Goal: Task Accomplishment & Management: Complete application form

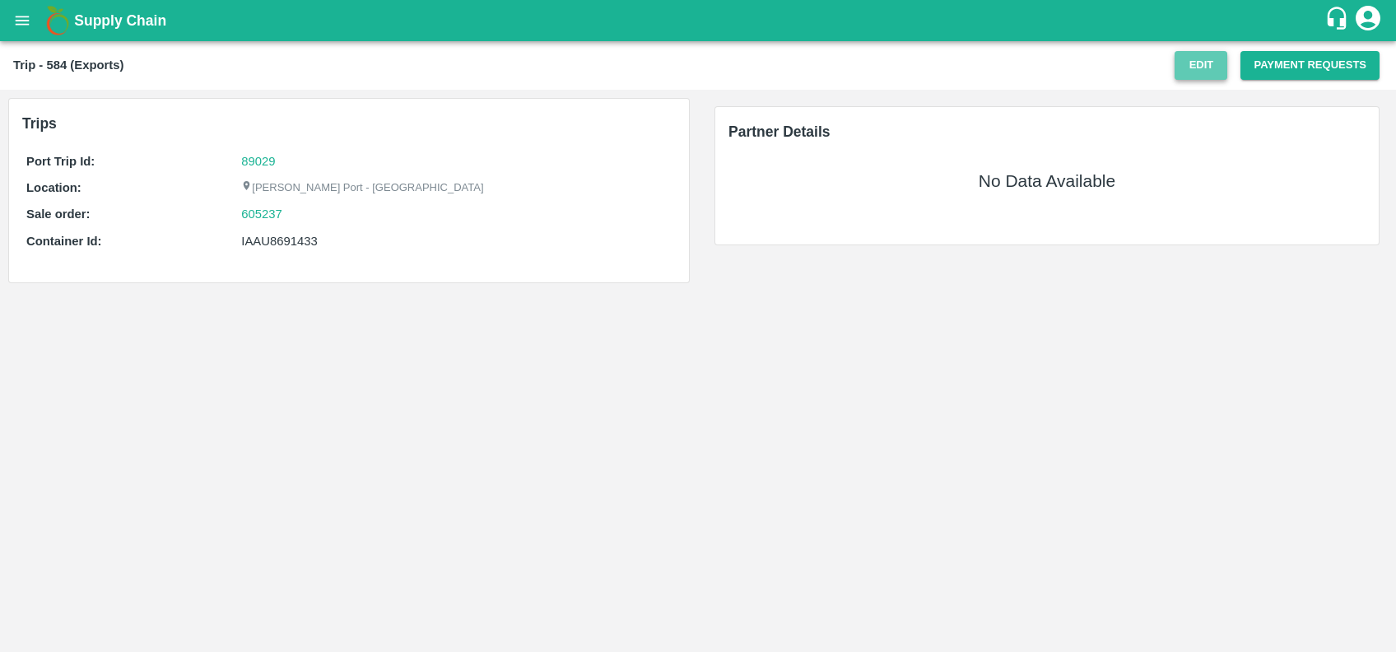
click at [1191, 67] on button "Edit" at bounding box center [1201, 65] width 53 height 29
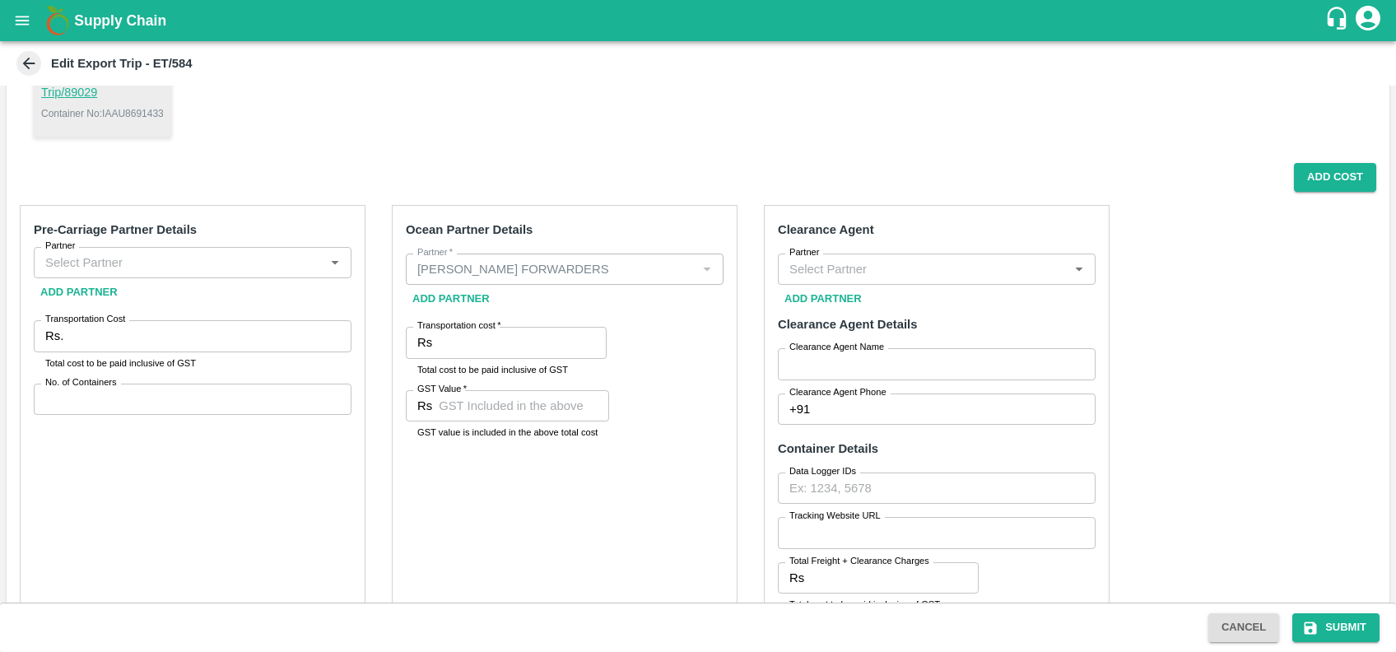
scroll to position [221, 0]
click at [151, 271] on div "Partner" at bounding box center [193, 259] width 318 height 31
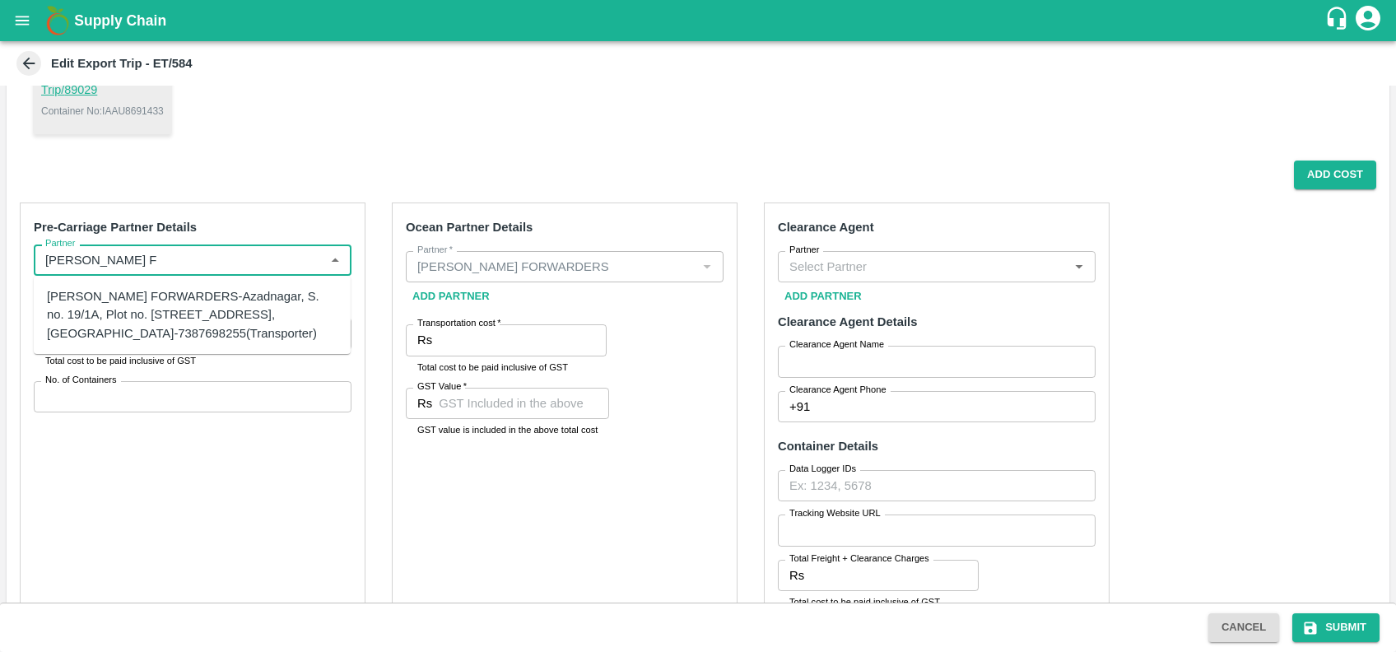
click at [152, 303] on div "[PERSON_NAME] FORWARDERS-Azadnagar, S. no. 19/1A, Plot no. [STREET_ADDRESS], [G…" at bounding box center [192, 314] width 291 height 55
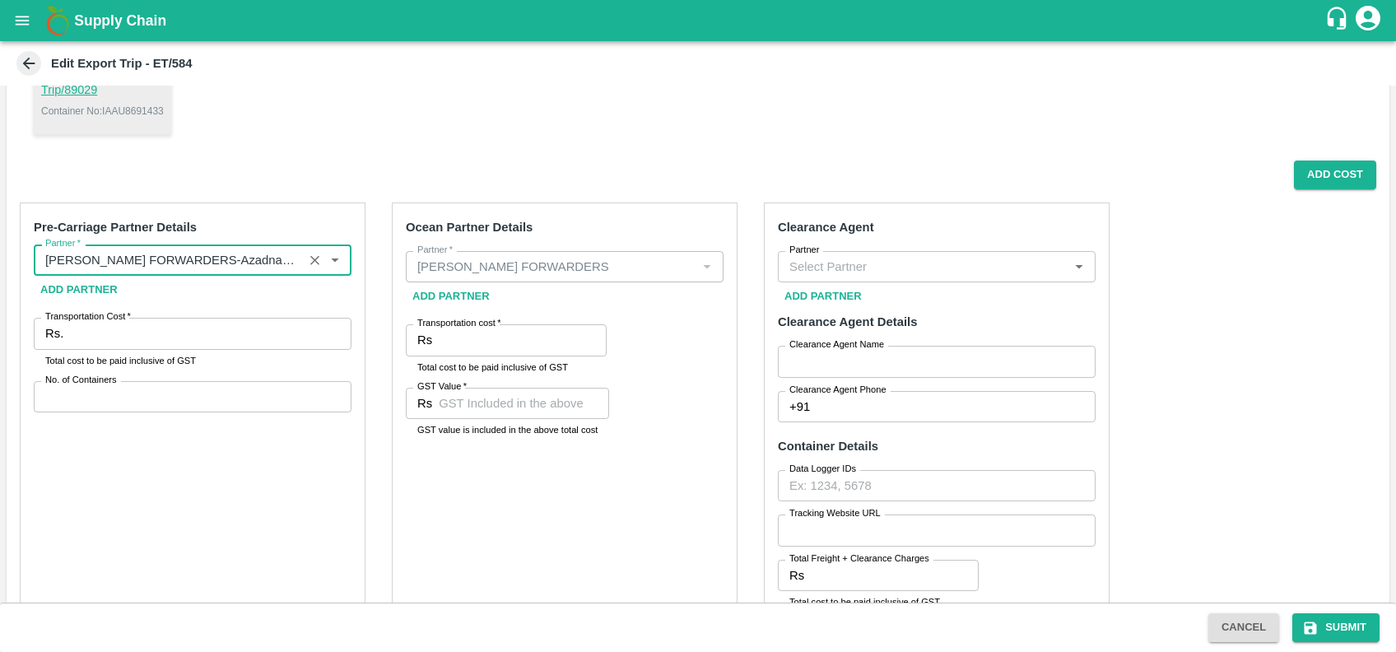
type input "[PERSON_NAME] FORWARDERS-Azadnagar, S. no. 19/1A, Plot no. [STREET_ADDRESS], [G…"
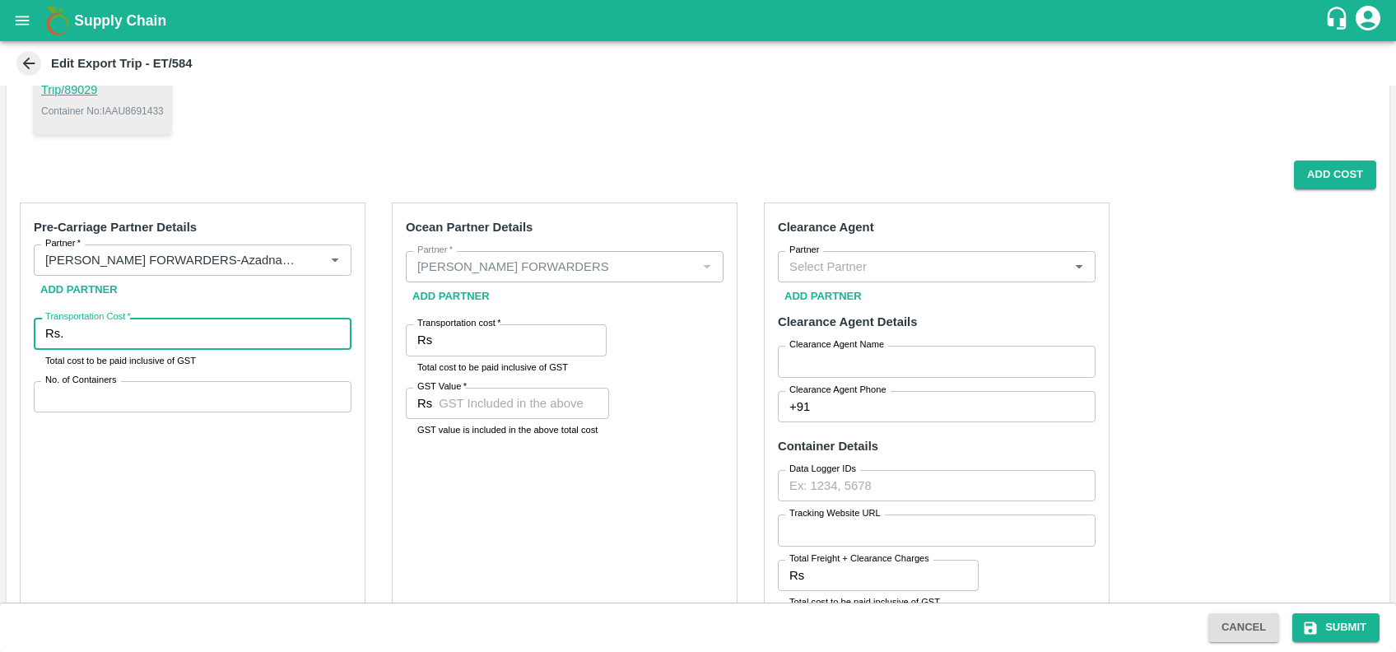
click at [158, 330] on input "Transportation Cost   *" at bounding box center [211, 333] width 282 height 31
type input "14090"
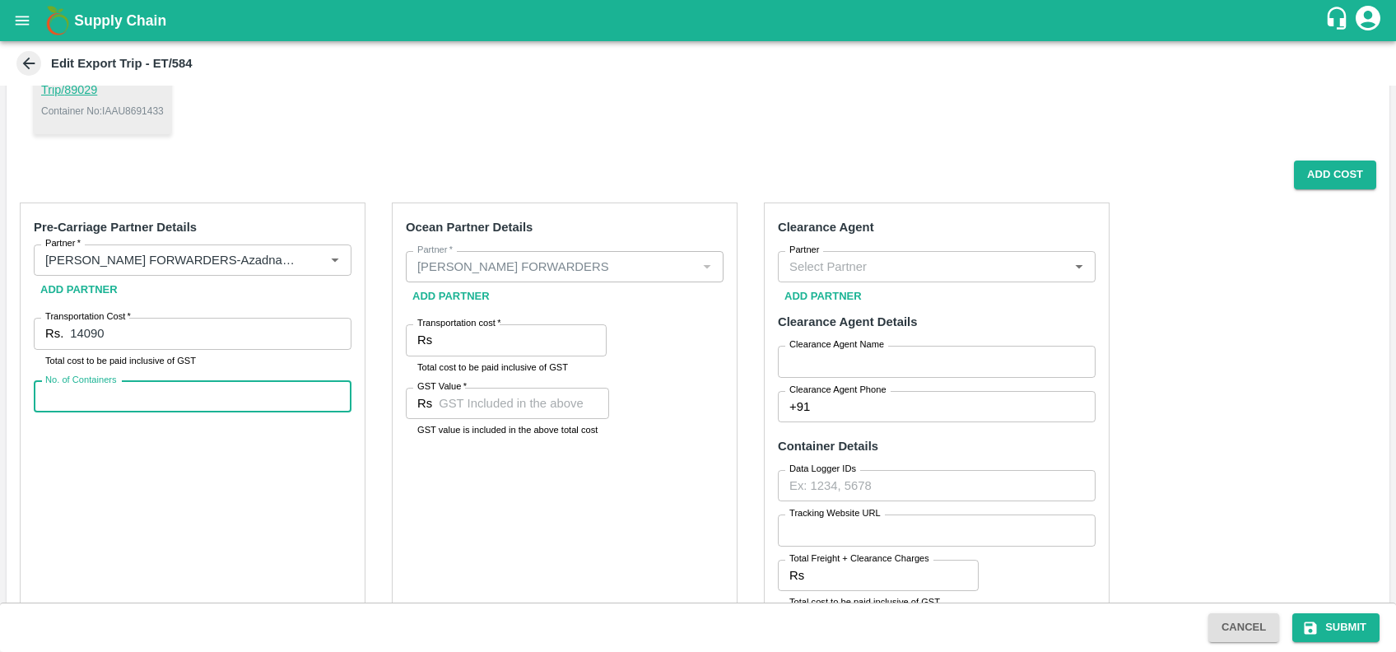
click at [179, 398] on input "No. of Containers" at bounding box center [193, 396] width 318 height 31
type input "1"
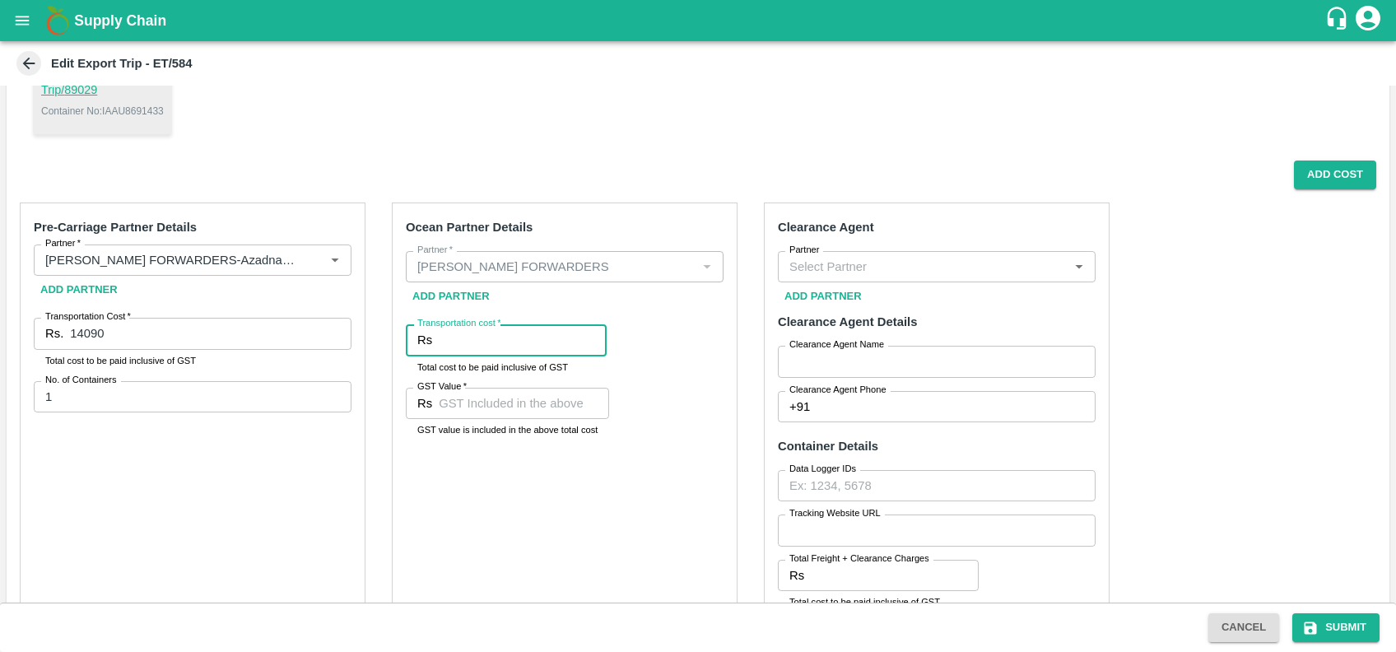
click at [487, 336] on input "Transportation cost   *" at bounding box center [523, 339] width 168 height 31
type input "103000"
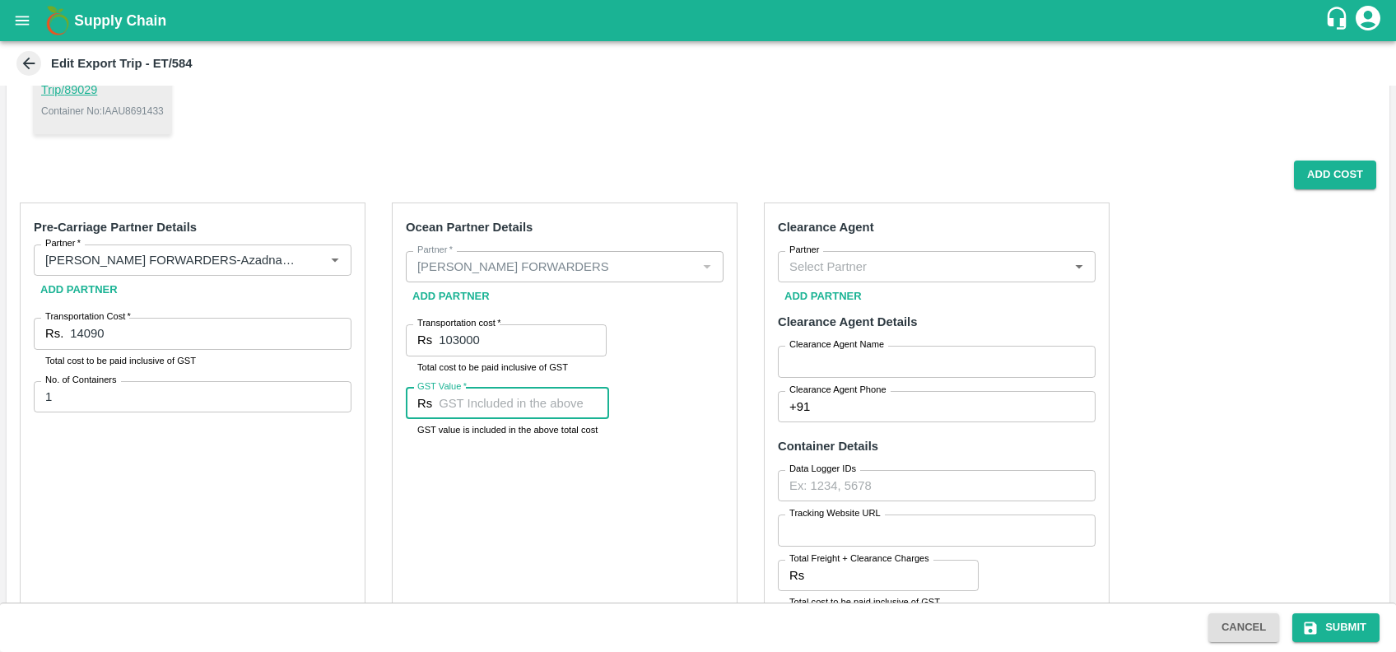
click at [464, 413] on input "GST Value   *" at bounding box center [524, 403] width 170 height 31
type input "18000"
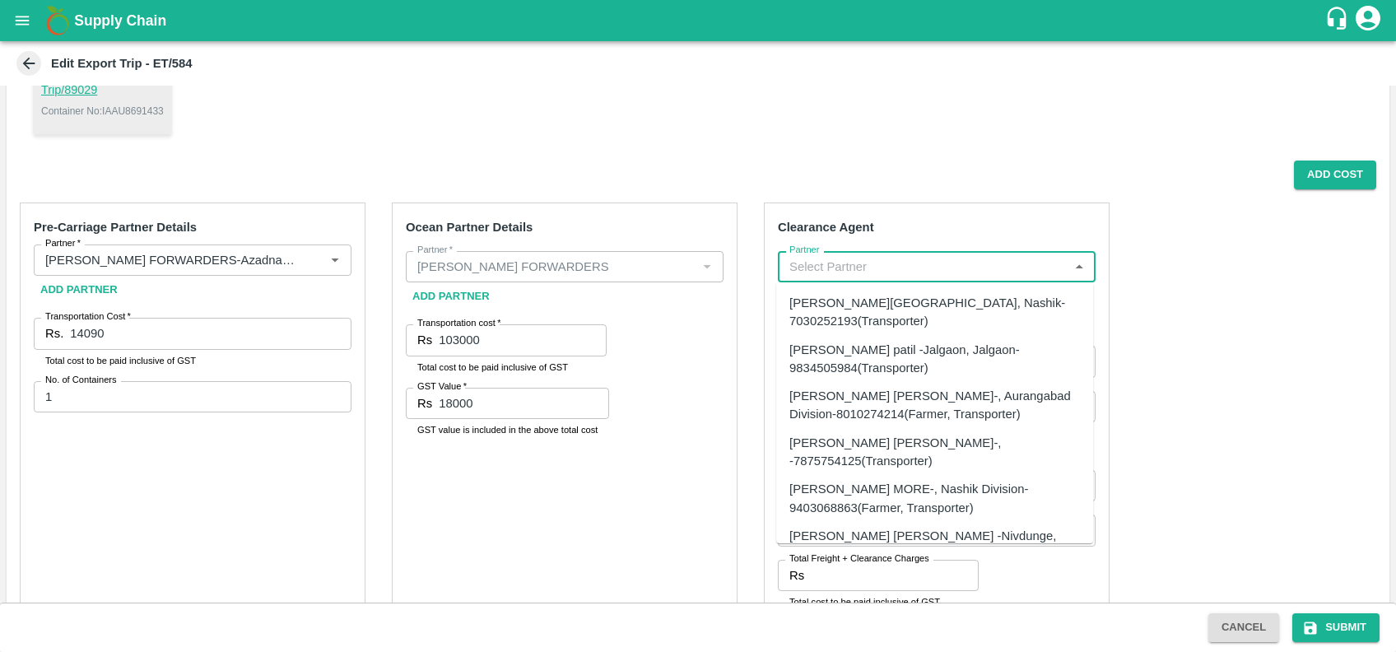
click at [854, 266] on input "Partner" at bounding box center [923, 266] width 281 height 21
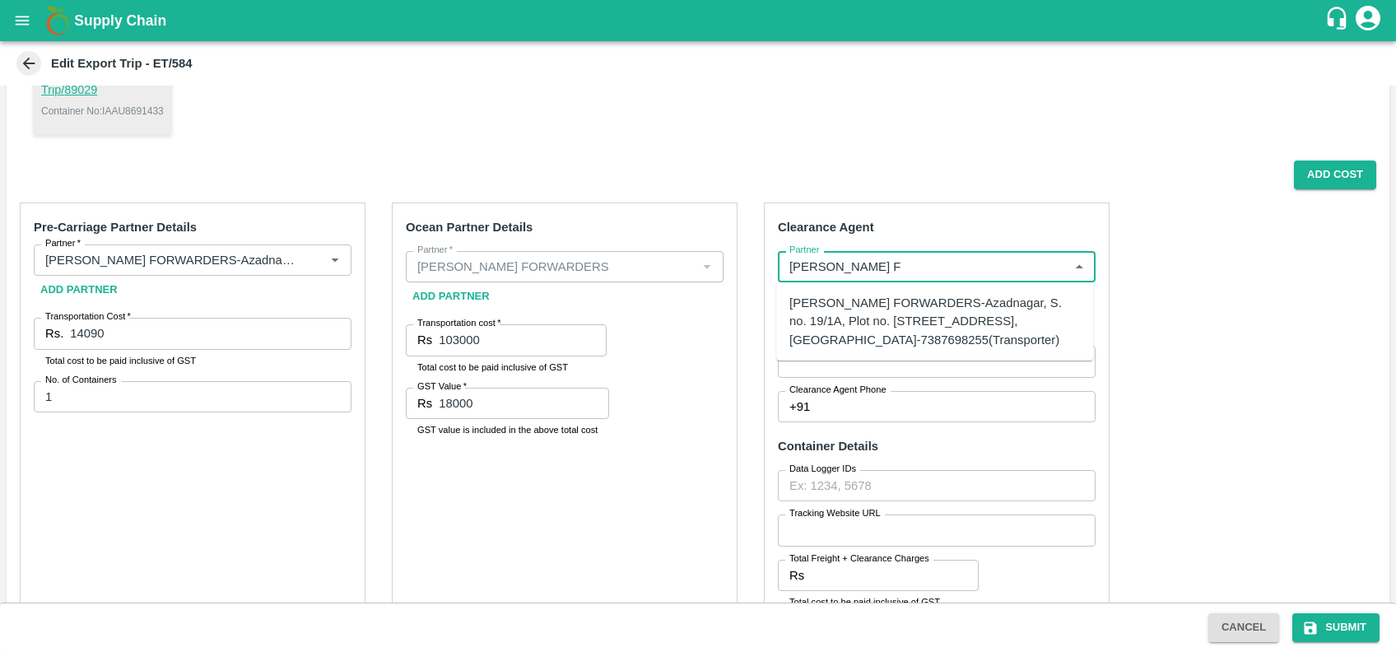
click at [918, 320] on div "[PERSON_NAME] FORWARDERS-Azadnagar, S. no. 19/1A, Plot no. [STREET_ADDRESS], [G…" at bounding box center [934, 321] width 291 height 55
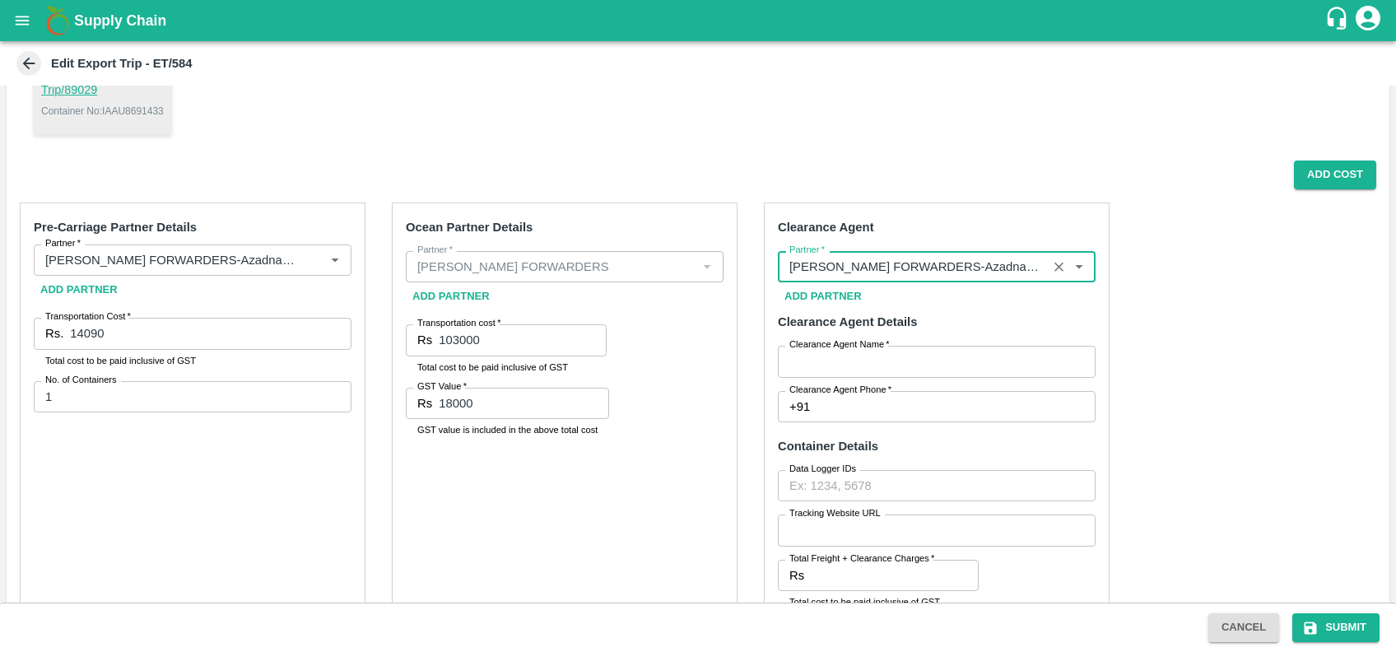
type input "[PERSON_NAME] FORWARDERS-Azadnagar, S. no. 19/1A, Plot no. [STREET_ADDRESS], [G…"
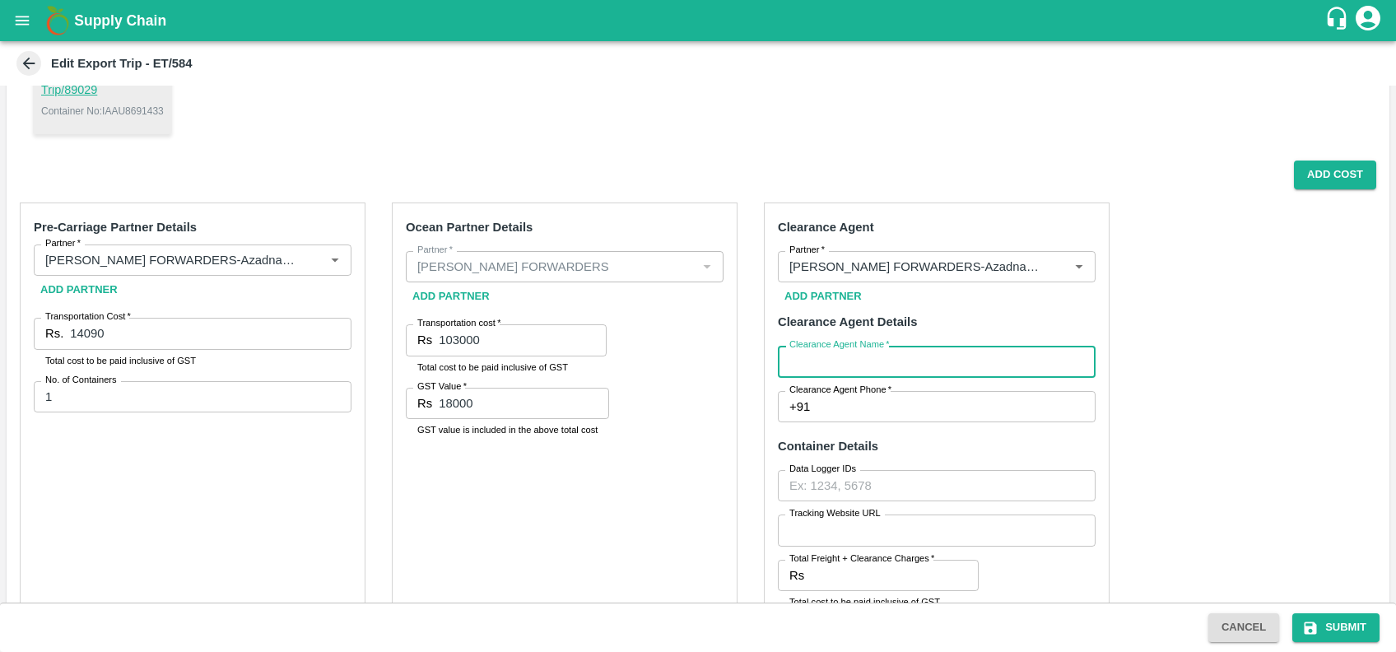
click at [849, 372] on input "Clearance Agent Name   *" at bounding box center [937, 361] width 318 height 31
type input "[PERSON_NAME]"
type input "7387698255"
type input "3500"
type input "770"
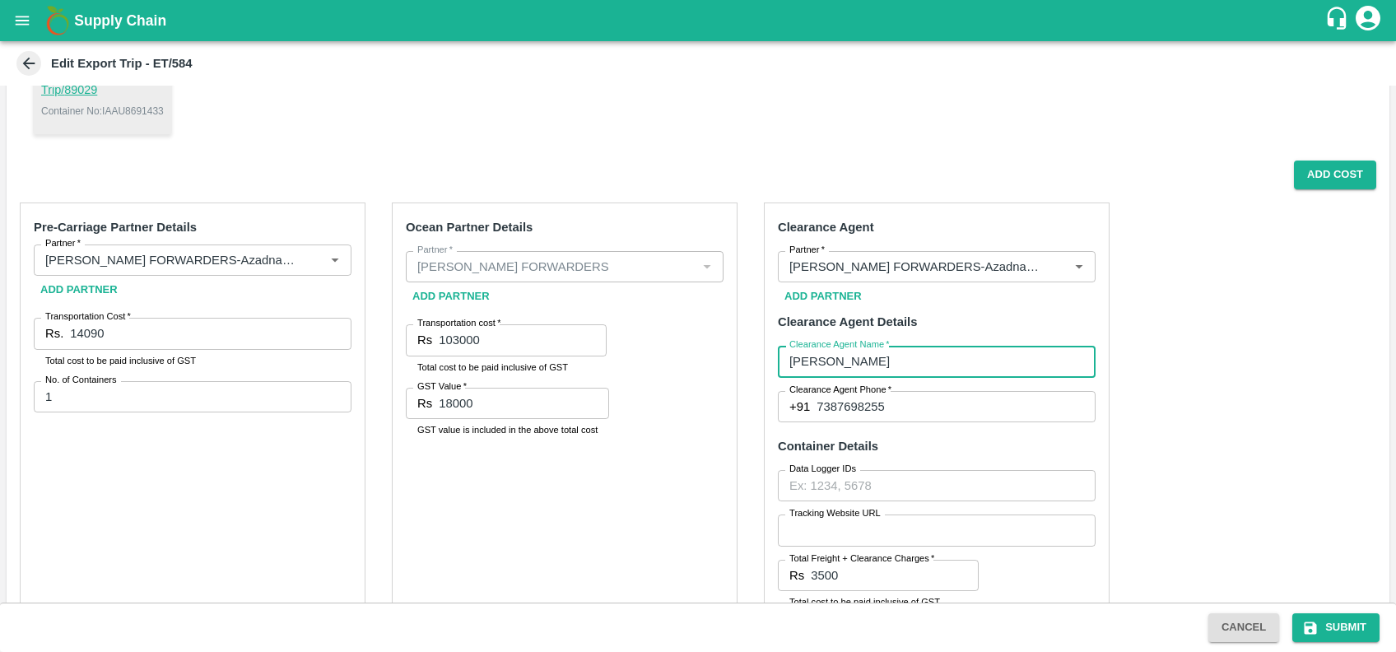
type input "1700"
type input "00"
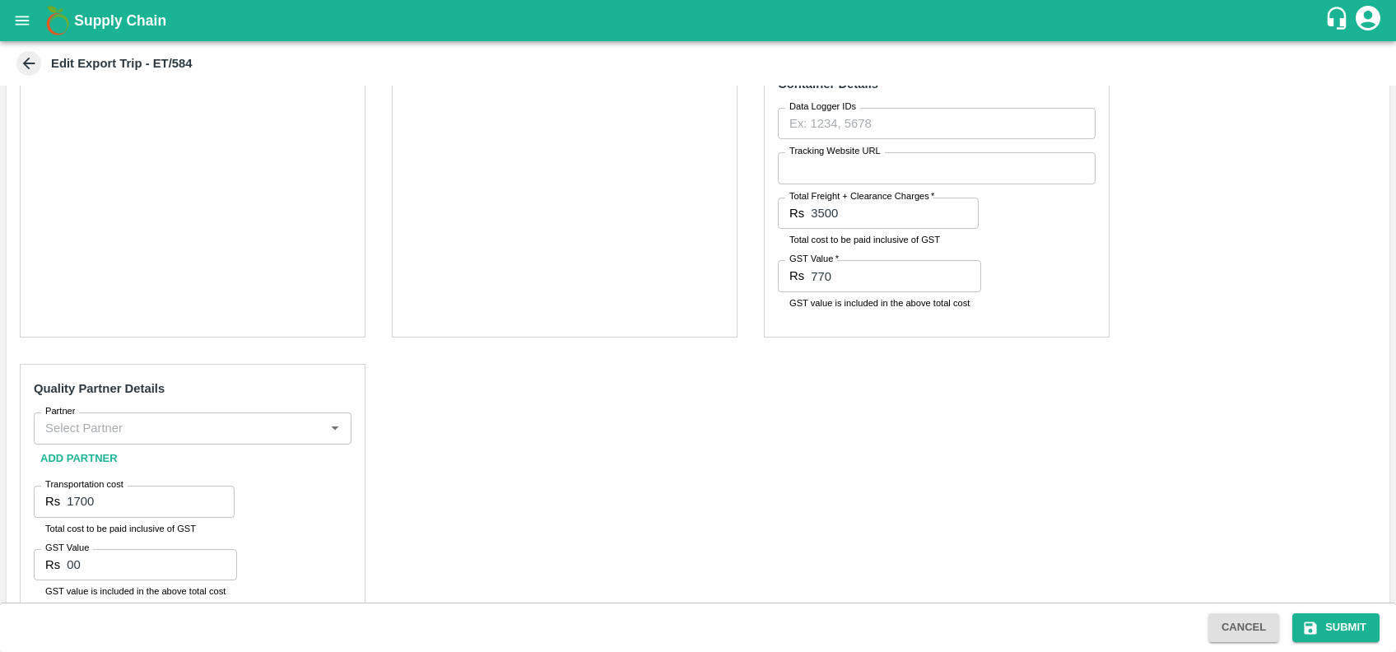
scroll to position [586, 0]
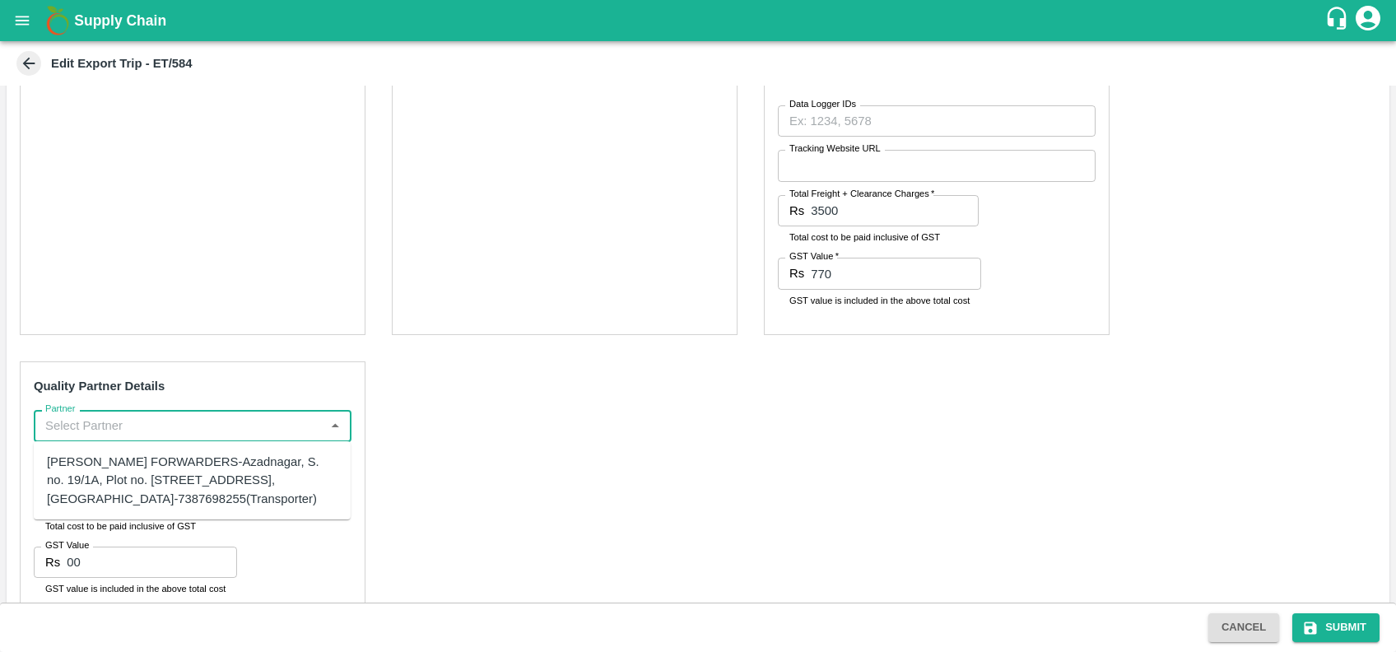
click at [93, 435] on input "Partner" at bounding box center [179, 425] width 281 height 21
click at [149, 519] on div "A2 ENTERPRISES-Plot No.[GEOGRAPHIC_DATA], [GEOGRAPHIC_DATA], [GEOGRAPHIC_DATA] …" at bounding box center [192, 489] width 291 height 73
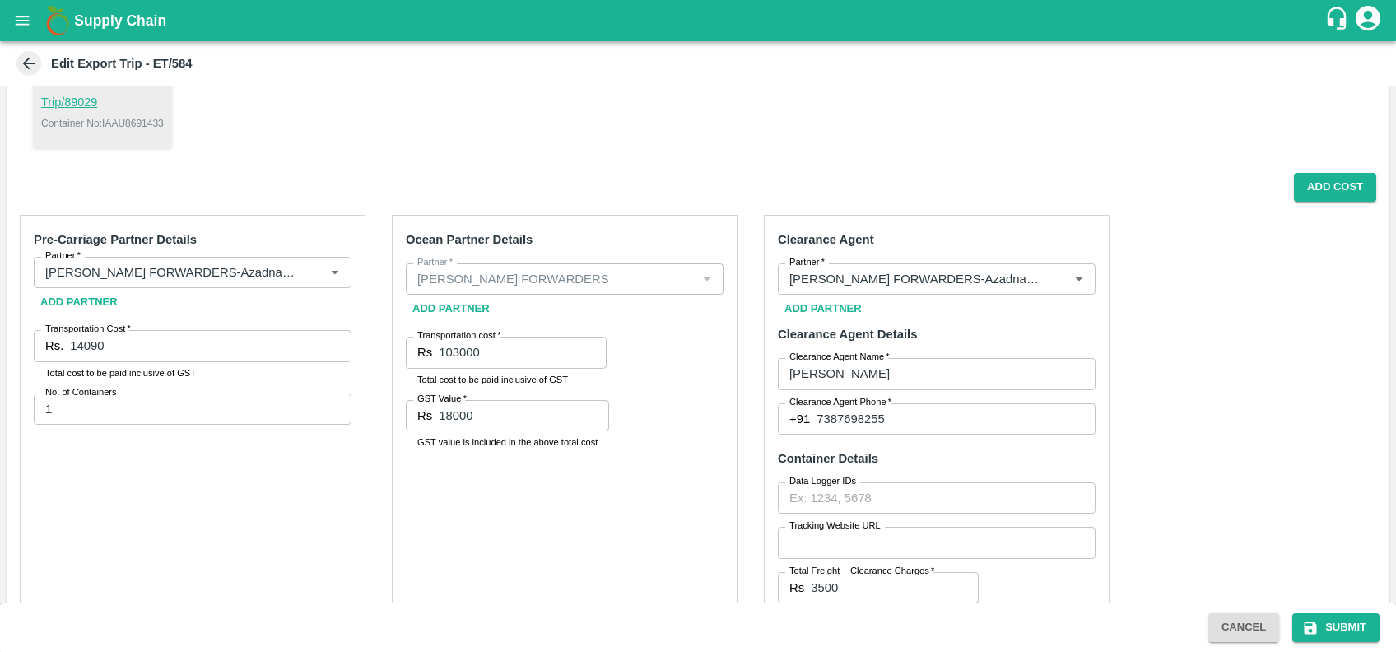
scroll to position [191, 0]
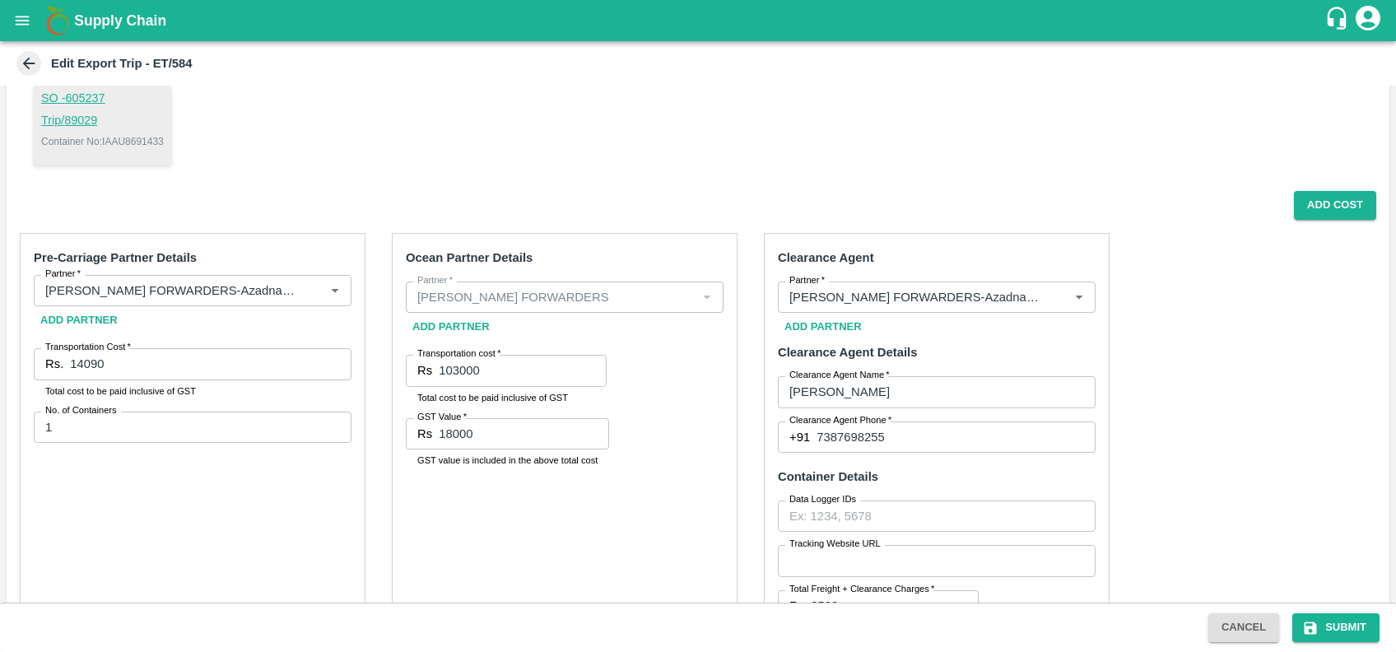
type input "A2 ENTERPRISES-Plot No.[GEOGRAPHIC_DATA], [GEOGRAPHIC_DATA], [GEOGRAPHIC_DATA] …"
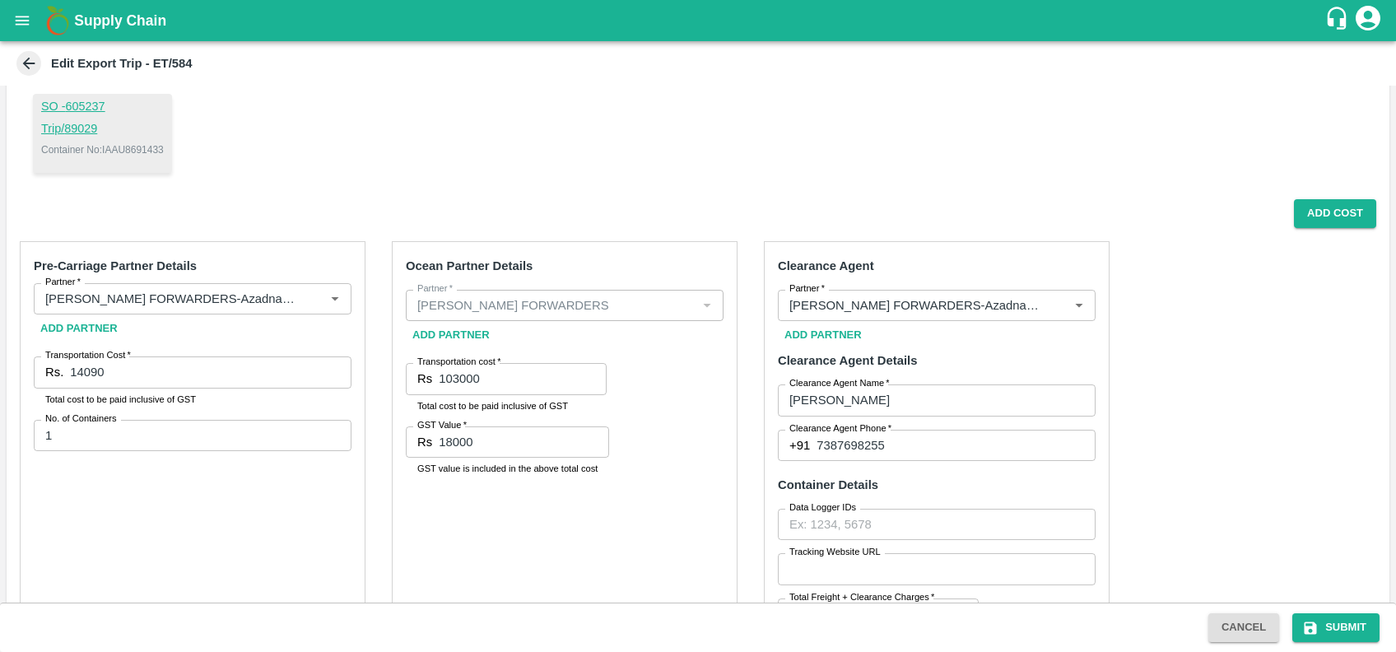
scroll to position [127, 0]
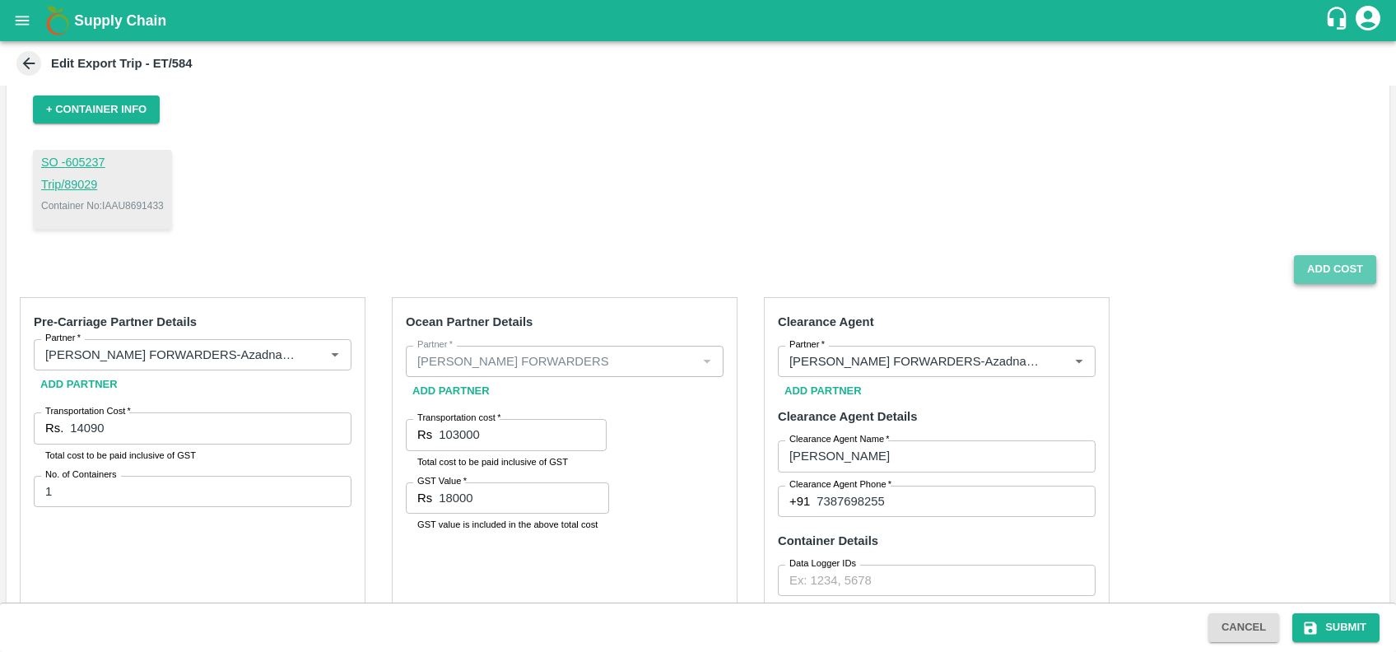
click at [1313, 275] on button "Add Cost" at bounding box center [1335, 269] width 82 height 29
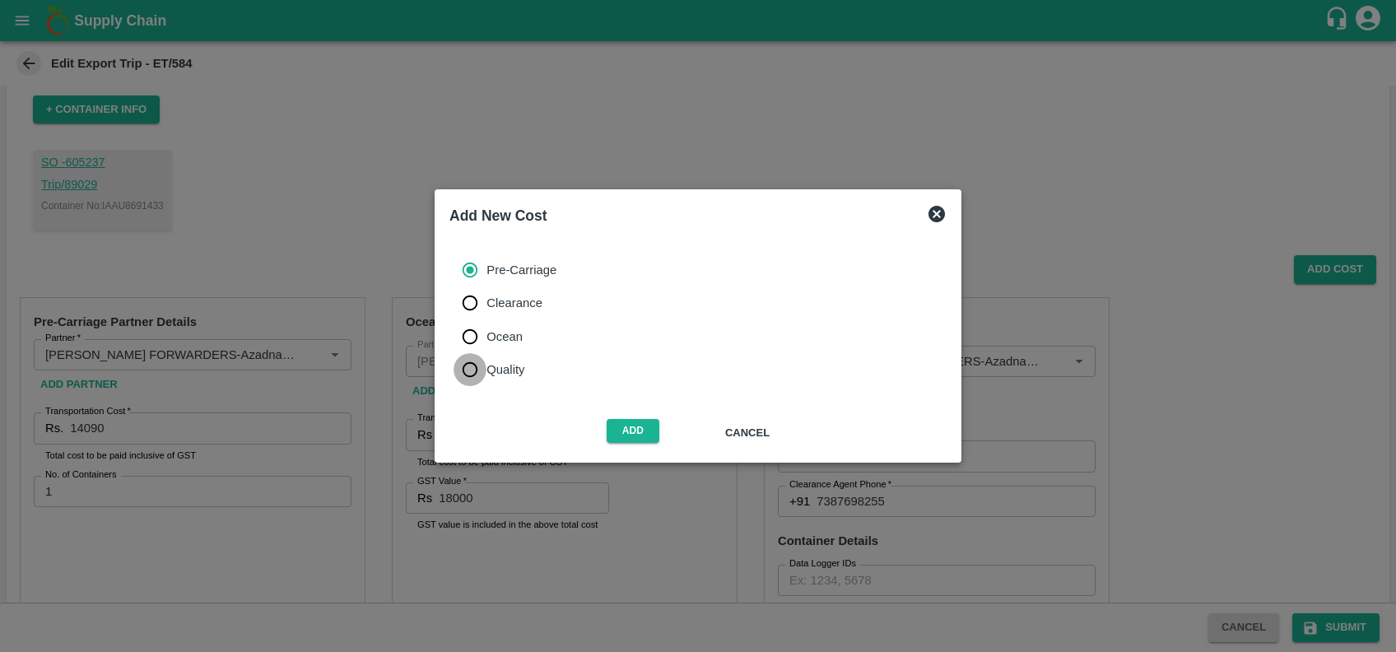
click at [470, 375] on input "Quality" at bounding box center [470, 369] width 33 height 33
radio input "true"
click at [627, 431] on button "Add" at bounding box center [633, 431] width 53 height 24
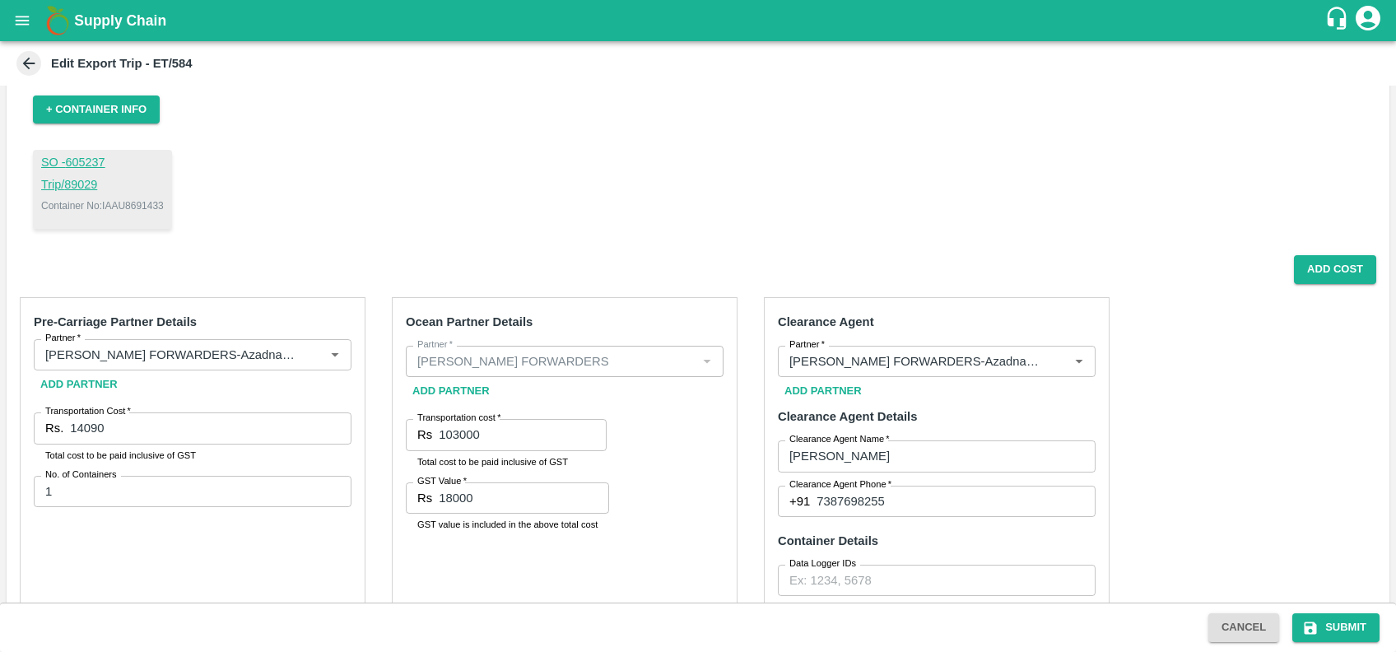
scroll to position [654, 0]
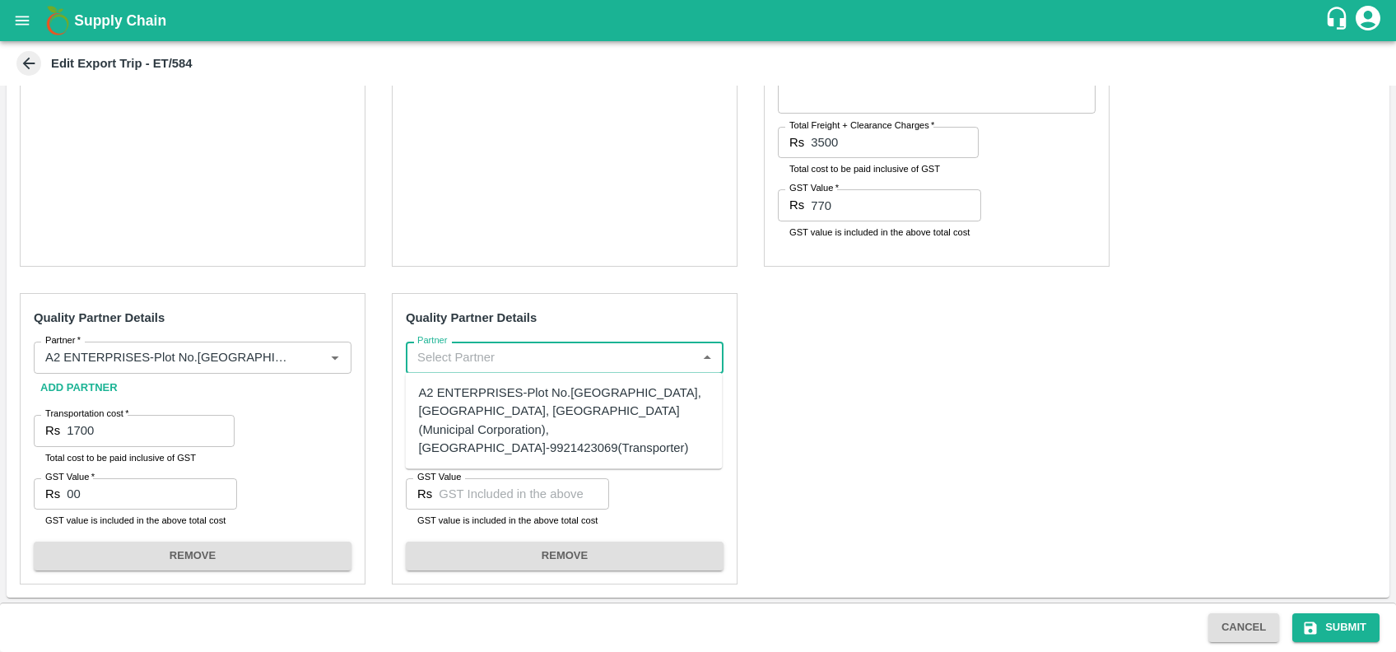
click at [511, 356] on input "Partner" at bounding box center [551, 357] width 281 height 21
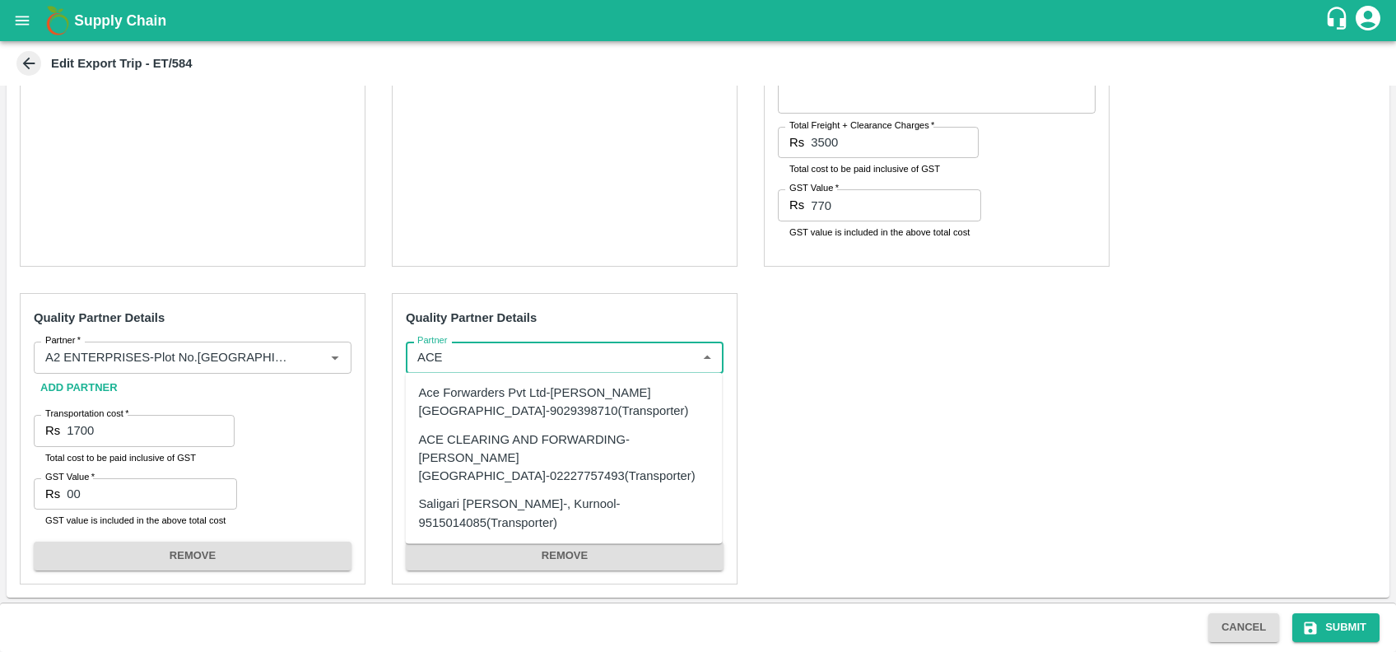
click at [509, 413] on div "Ace Forwarders Pvt Ltd-[PERSON_NAME][GEOGRAPHIC_DATA]-9029398710(Transporter)" at bounding box center [563, 402] width 291 height 37
type input "Ace Forwarders Pvt Ltd-[PERSON_NAME][GEOGRAPHIC_DATA]-9029398710(Transporter)"
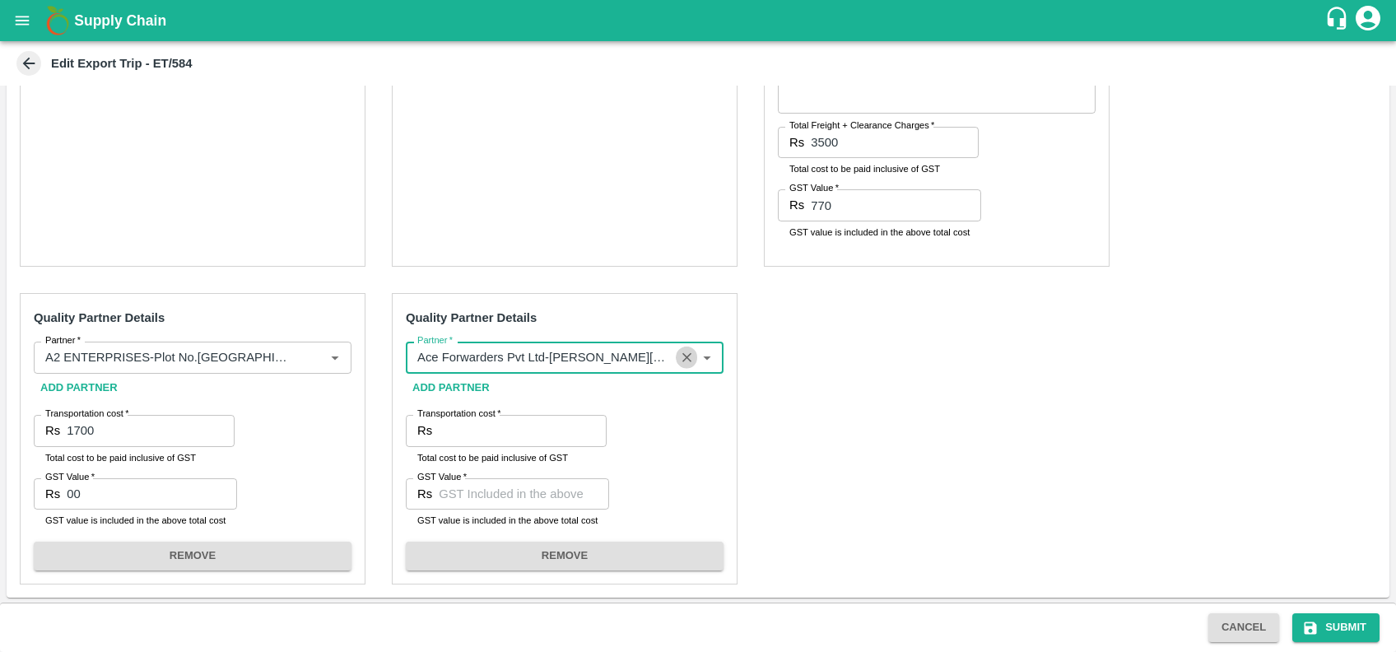
click at [681, 358] on icon "Clear" at bounding box center [687, 358] width 16 height 16
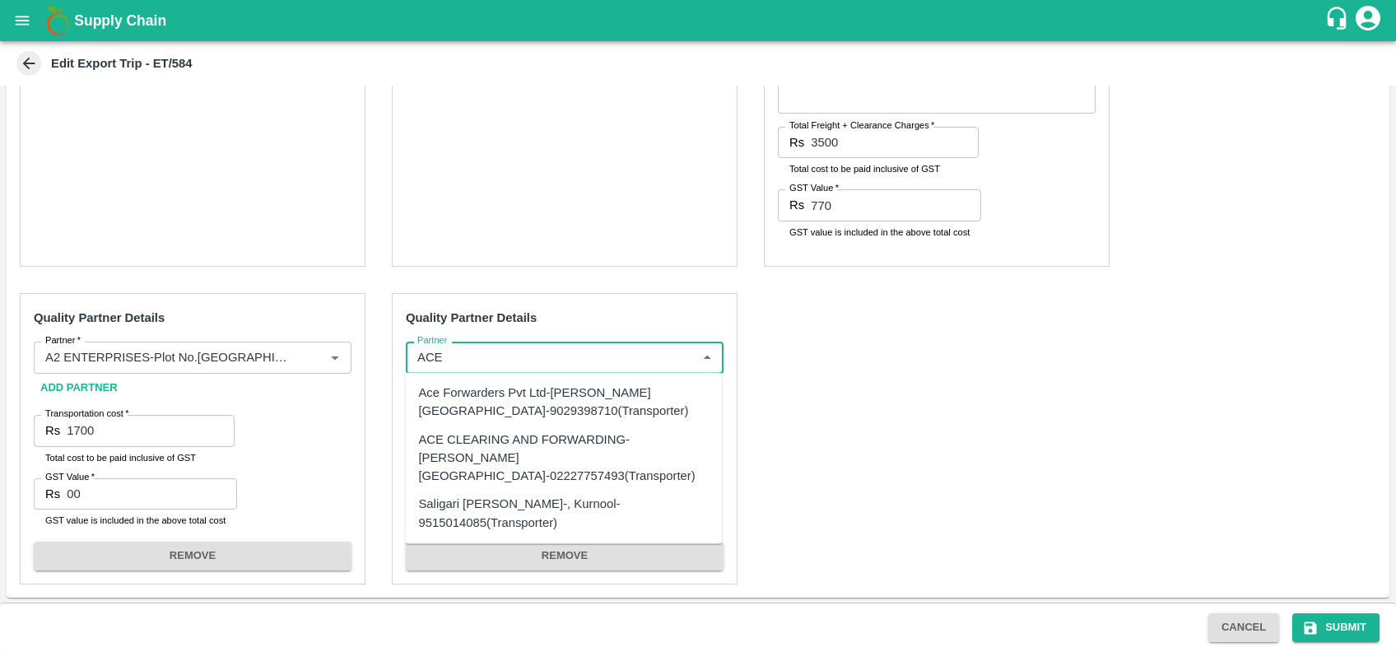
click at [532, 408] on div "Ace Forwarders Pvt Ltd-[PERSON_NAME][GEOGRAPHIC_DATA]-9029398710(Transporter)" at bounding box center [563, 402] width 291 height 37
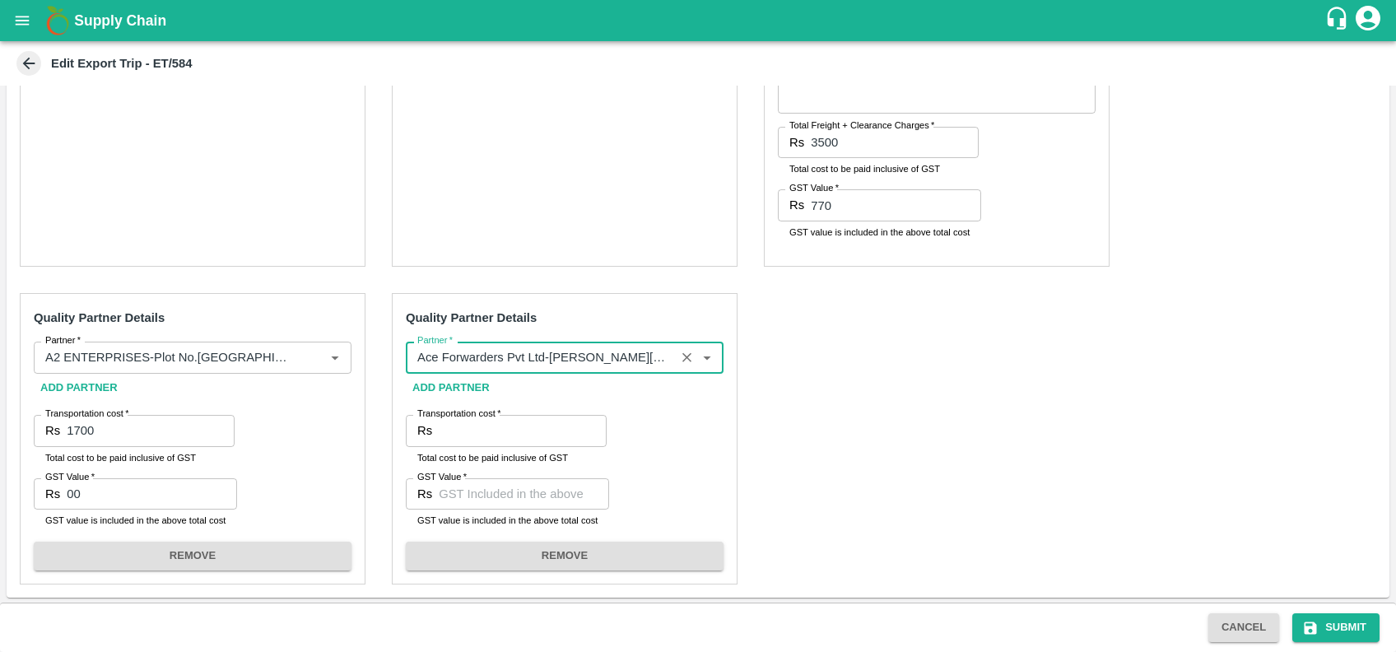
type input "Ace Forwarders Pvt Ltd-[PERSON_NAME][GEOGRAPHIC_DATA]-9029398710(Transporter)"
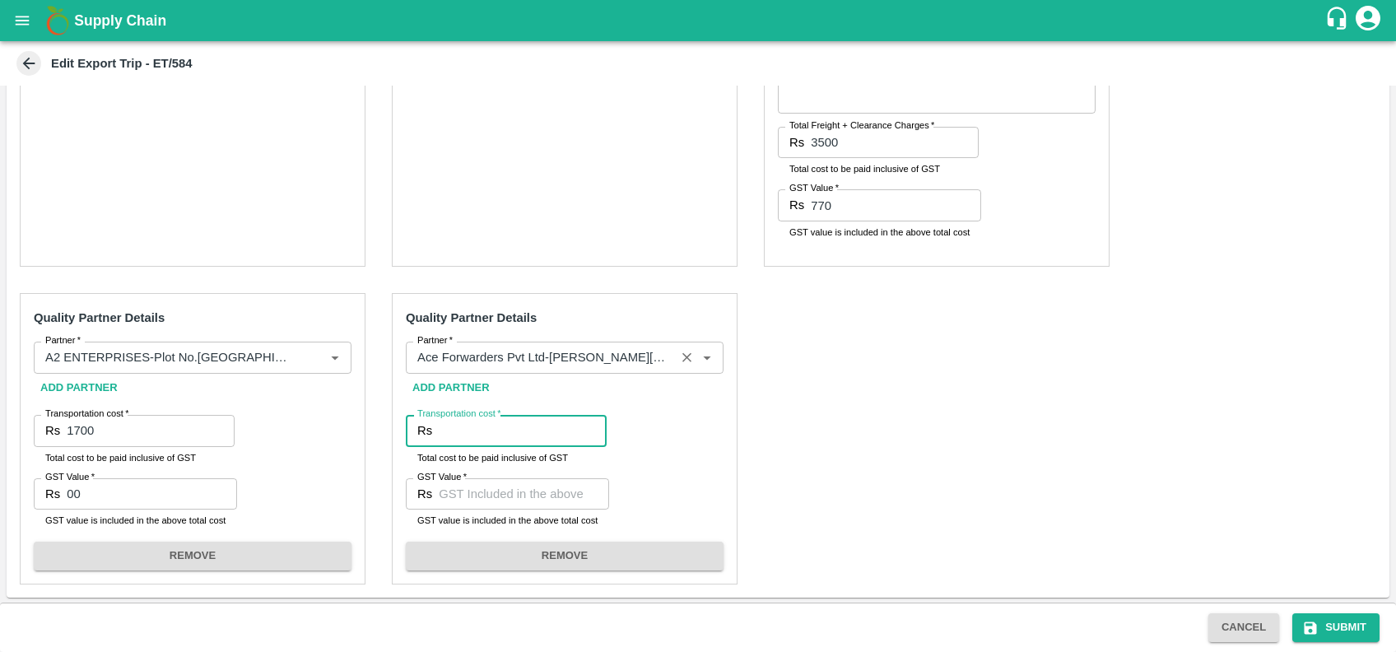
click at [496, 426] on input "Transportation cost   *" at bounding box center [523, 430] width 168 height 31
type input "1750"
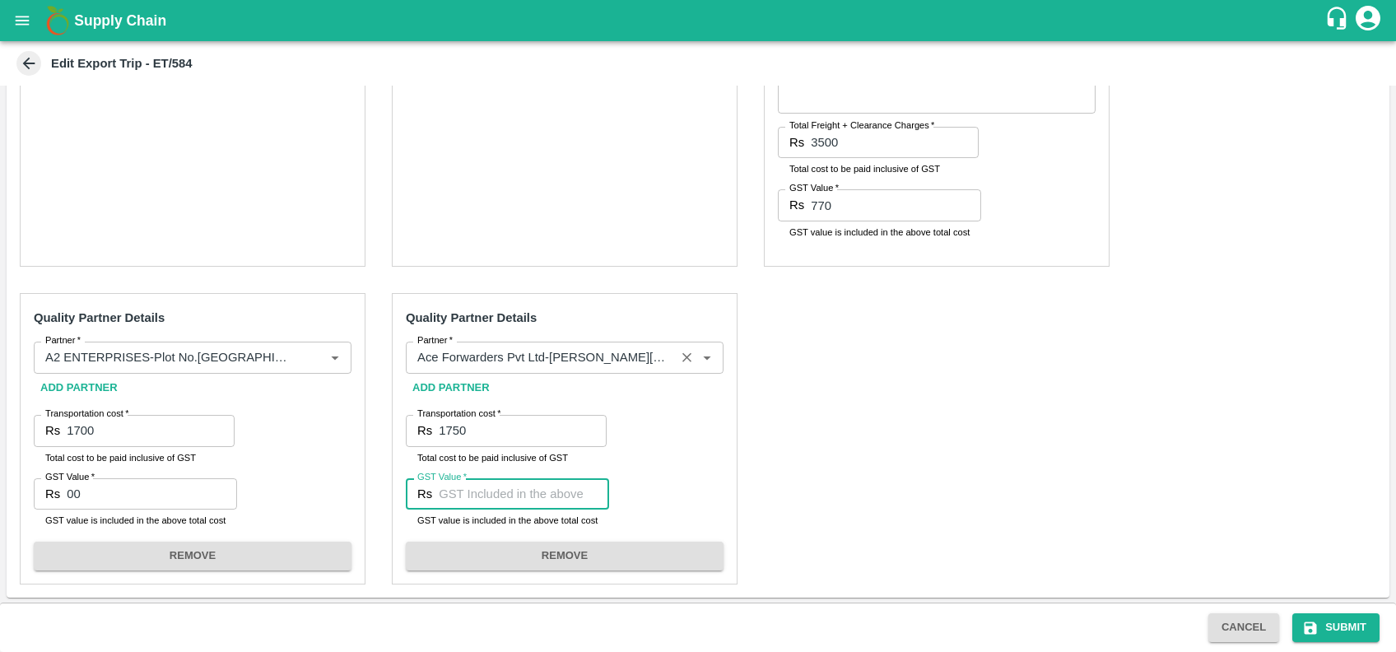
click at [487, 484] on input "GST Value   *" at bounding box center [524, 493] width 170 height 31
type input "239"
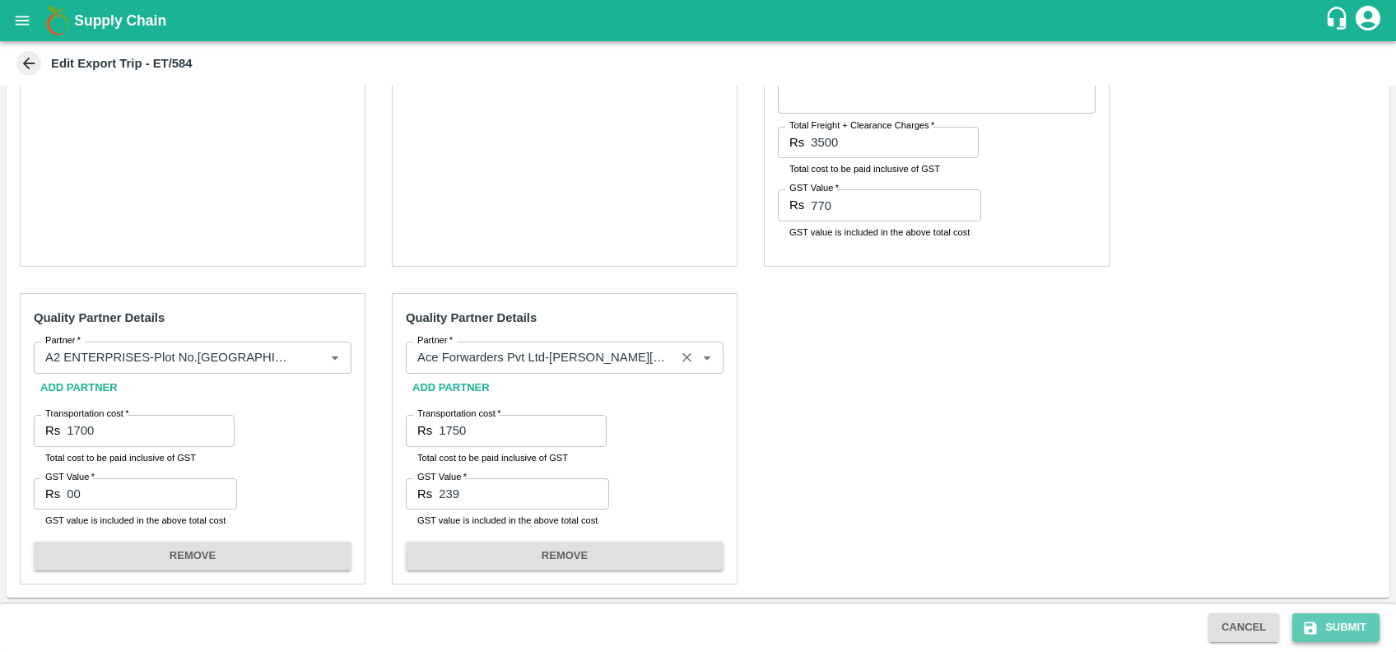
click at [1311, 638] on button "Submit" at bounding box center [1335, 627] width 87 height 29
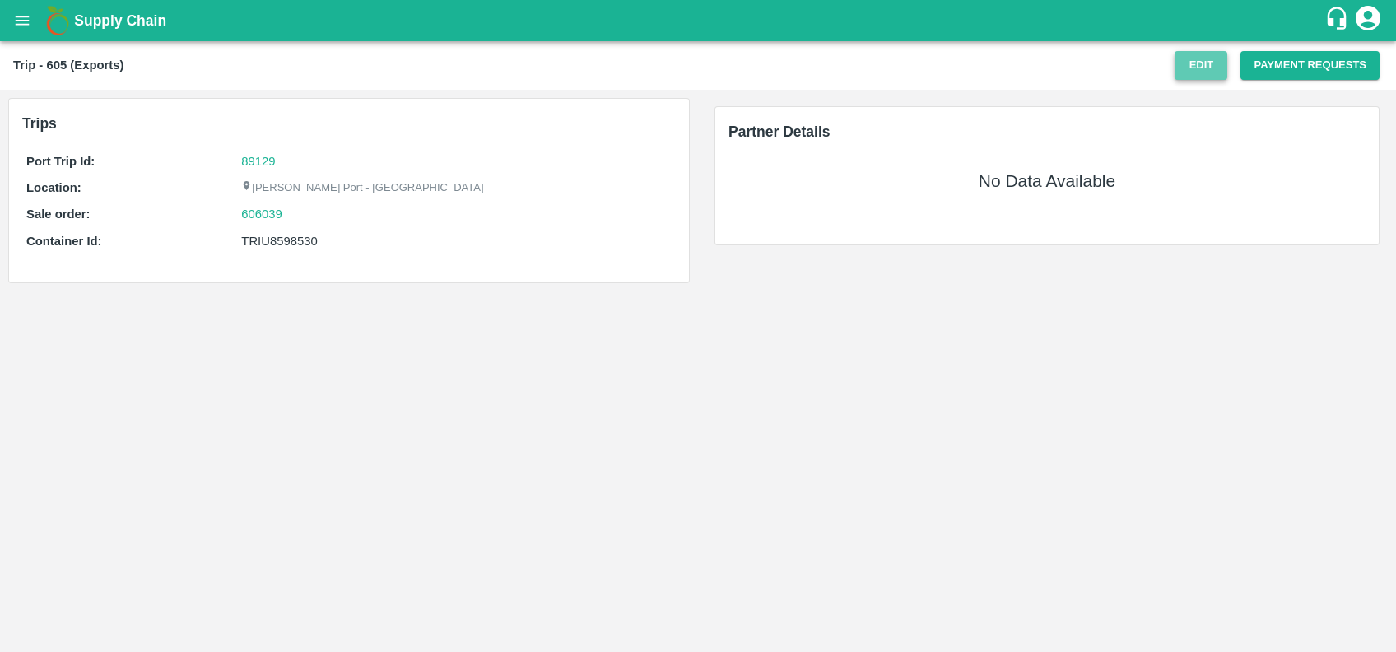
click at [1187, 71] on button "Edit" at bounding box center [1201, 65] width 53 height 29
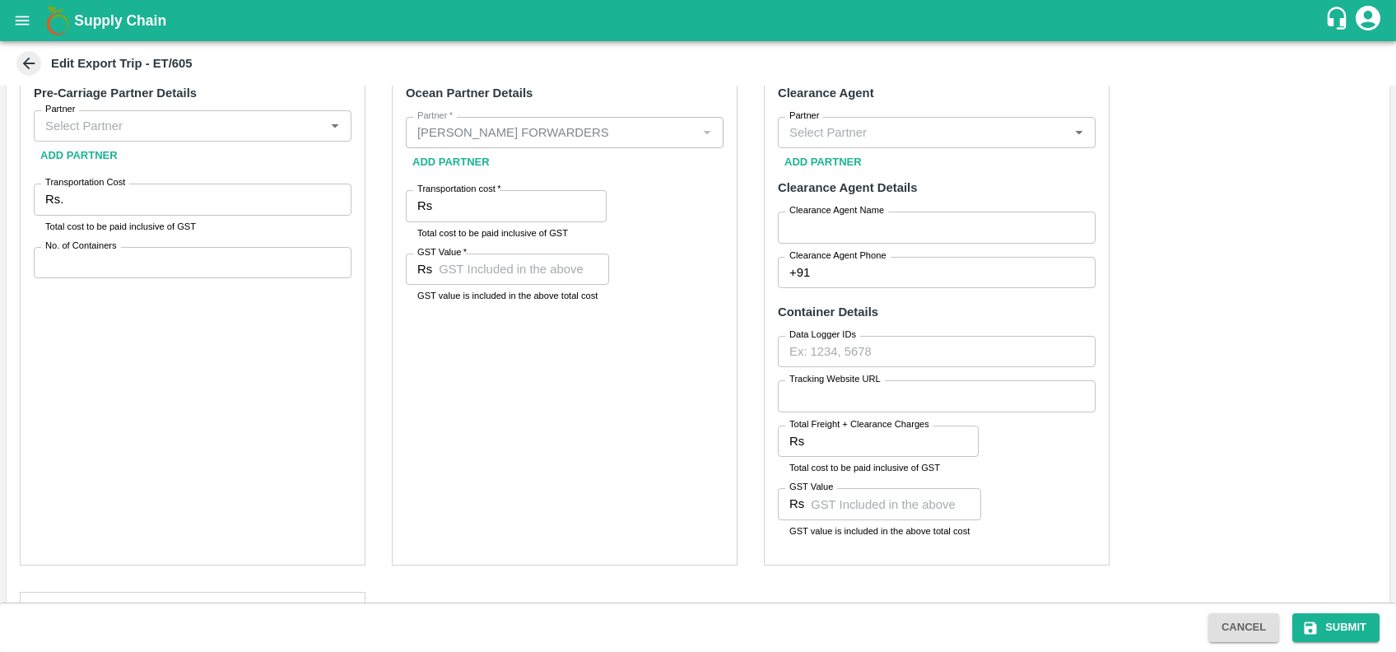
scroll to position [357, 0]
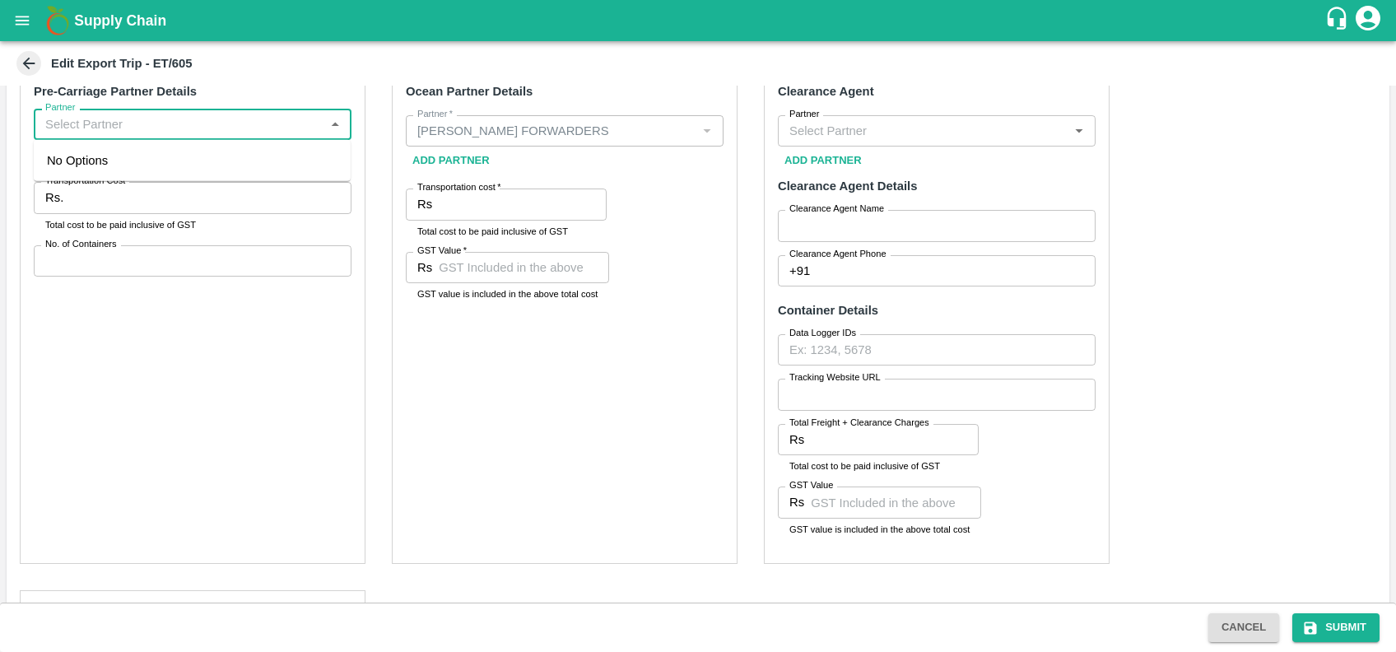
click at [214, 120] on input "Partner" at bounding box center [179, 124] width 281 height 21
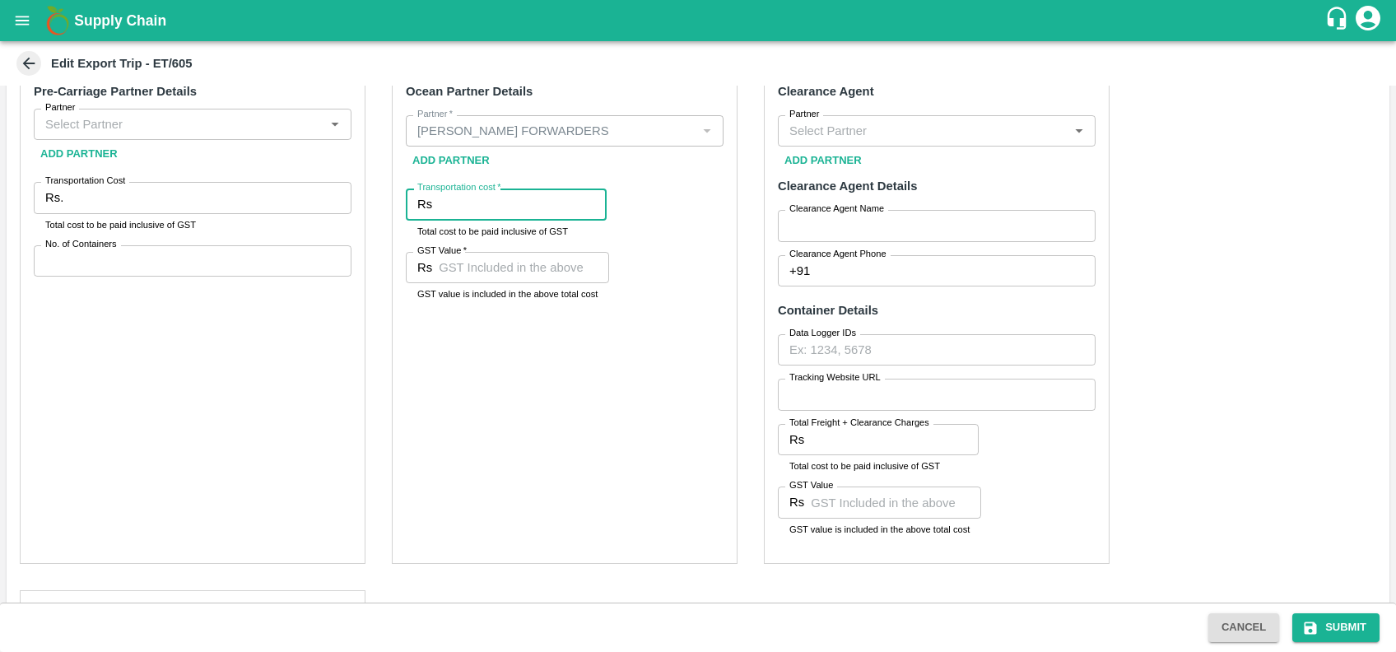
click at [516, 209] on input "Transportation cost   *" at bounding box center [523, 203] width 168 height 31
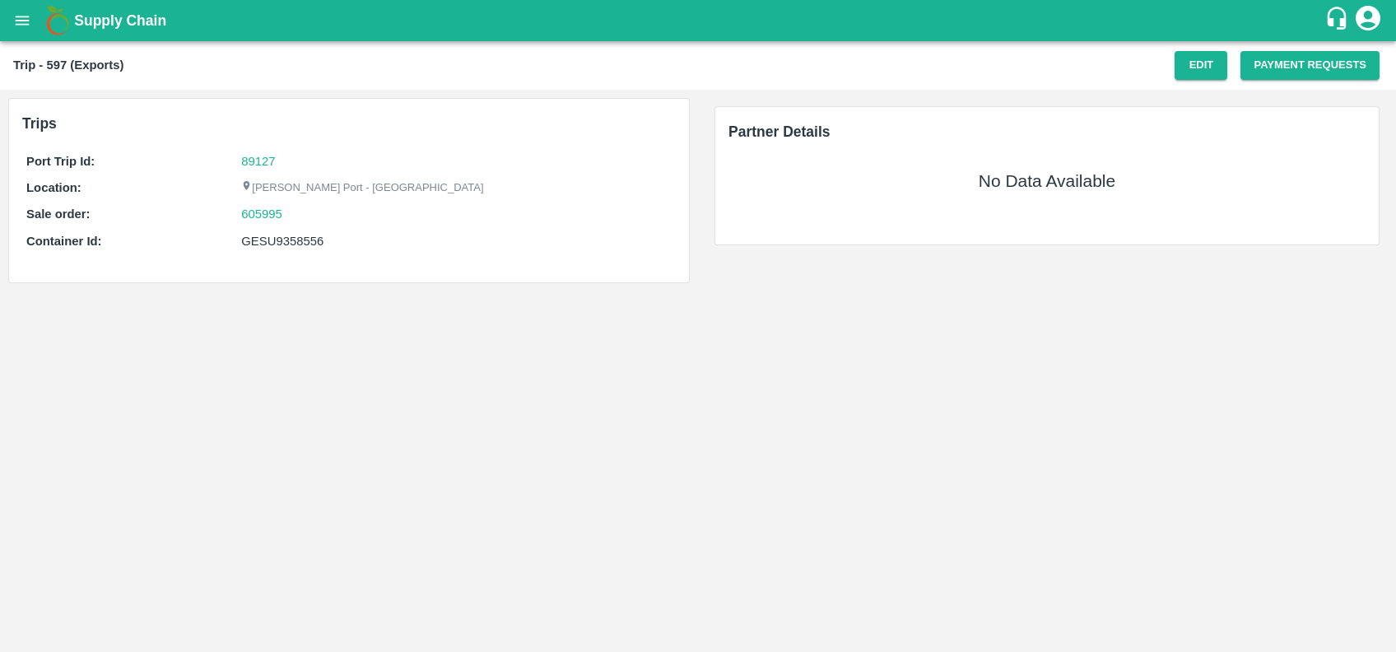
click at [284, 239] on div "GESU9358556" at bounding box center [456, 241] width 430 height 18
copy div "GESU9358556"
click at [1179, 65] on button "Edit" at bounding box center [1201, 65] width 53 height 29
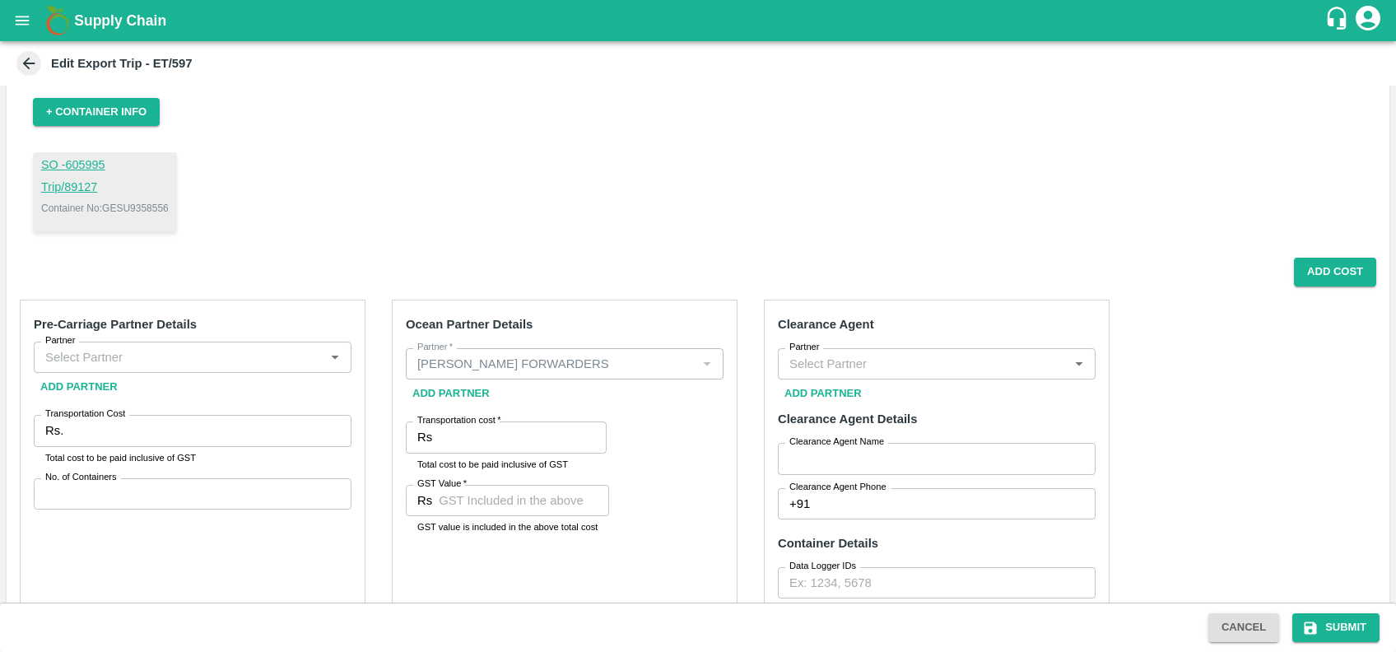
scroll to position [133, 0]
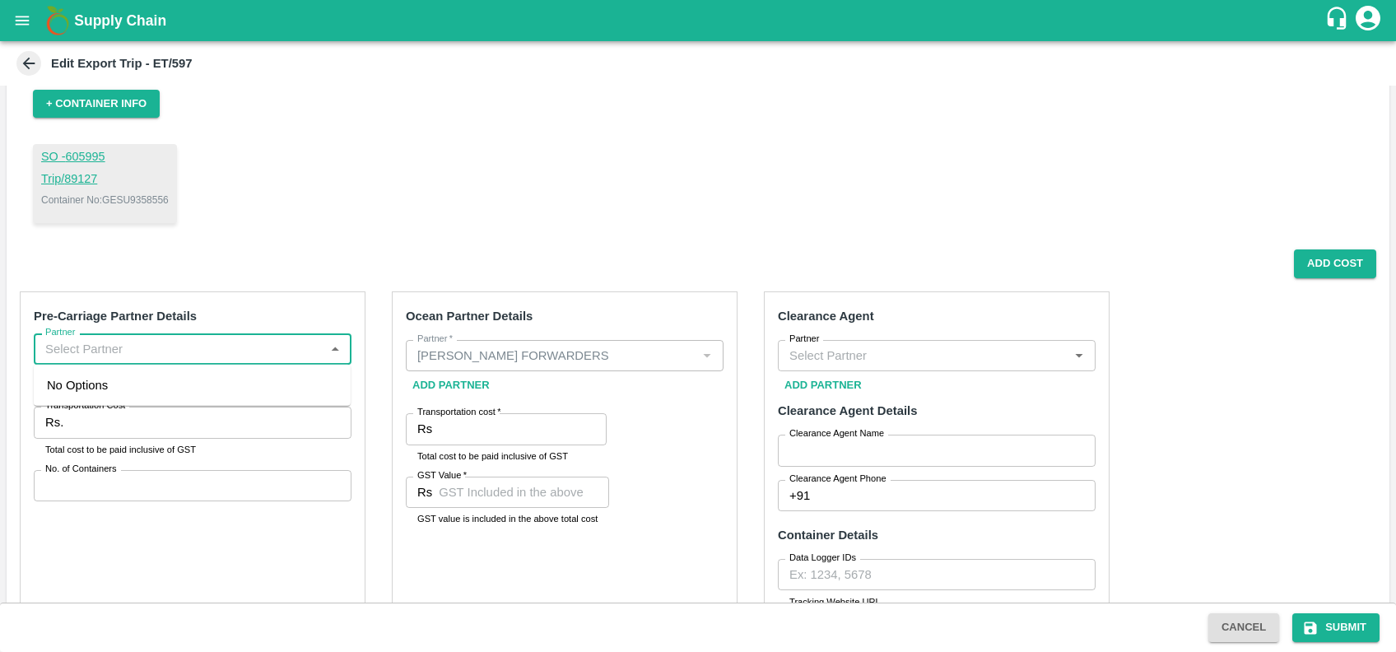
click at [178, 342] on input "Partner" at bounding box center [179, 348] width 281 height 21
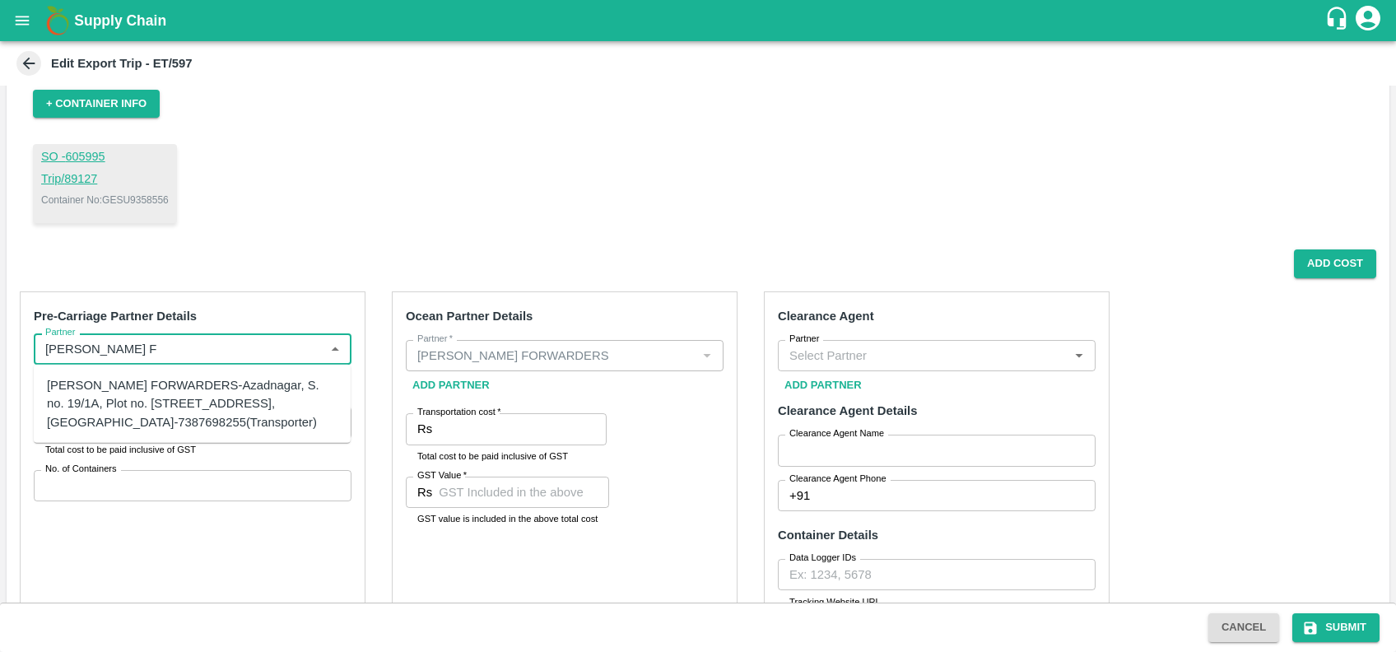
click at [188, 376] on div "[PERSON_NAME] FORWARDERS-Azadnagar, S. no. 19/1A, Plot no. [STREET_ADDRESS], [G…" at bounding box center [192, 403] width 291 height 55
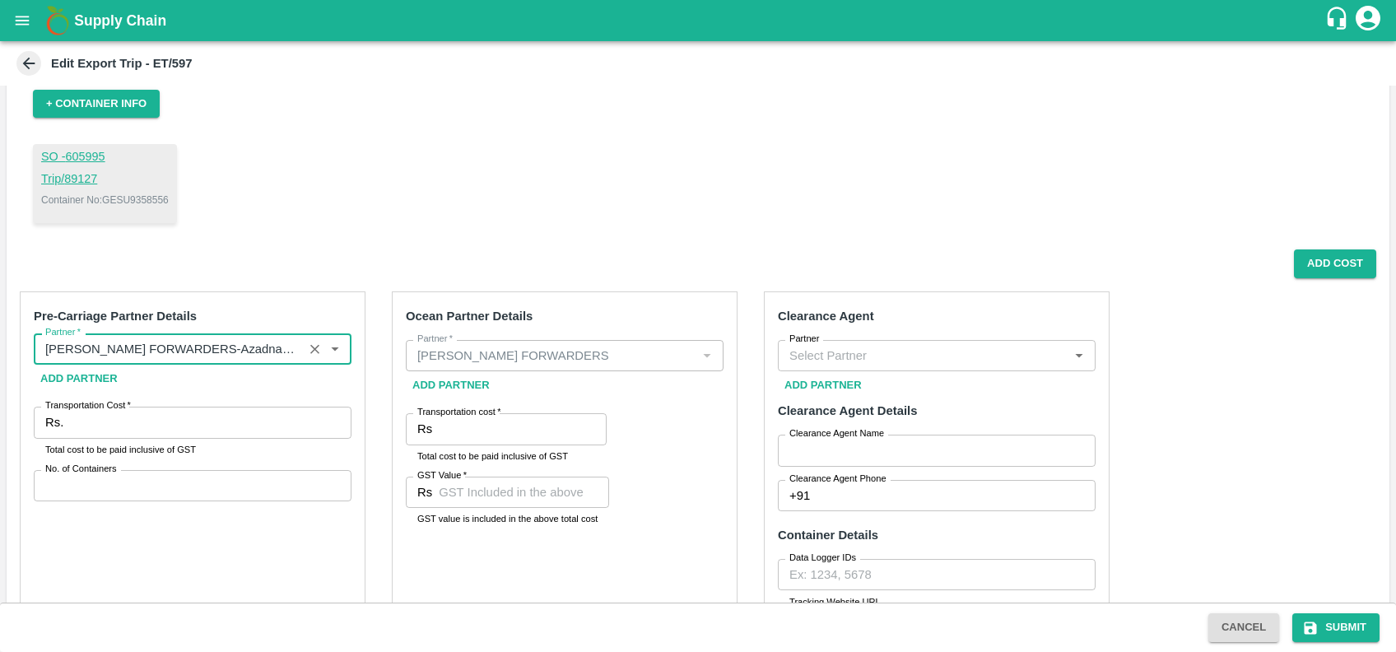
type input "[PERSON_NAME] FORWARDERS-Azadnagar, S. no. 19/1A, Plot no. [STREET_ADDRESS], [G…"
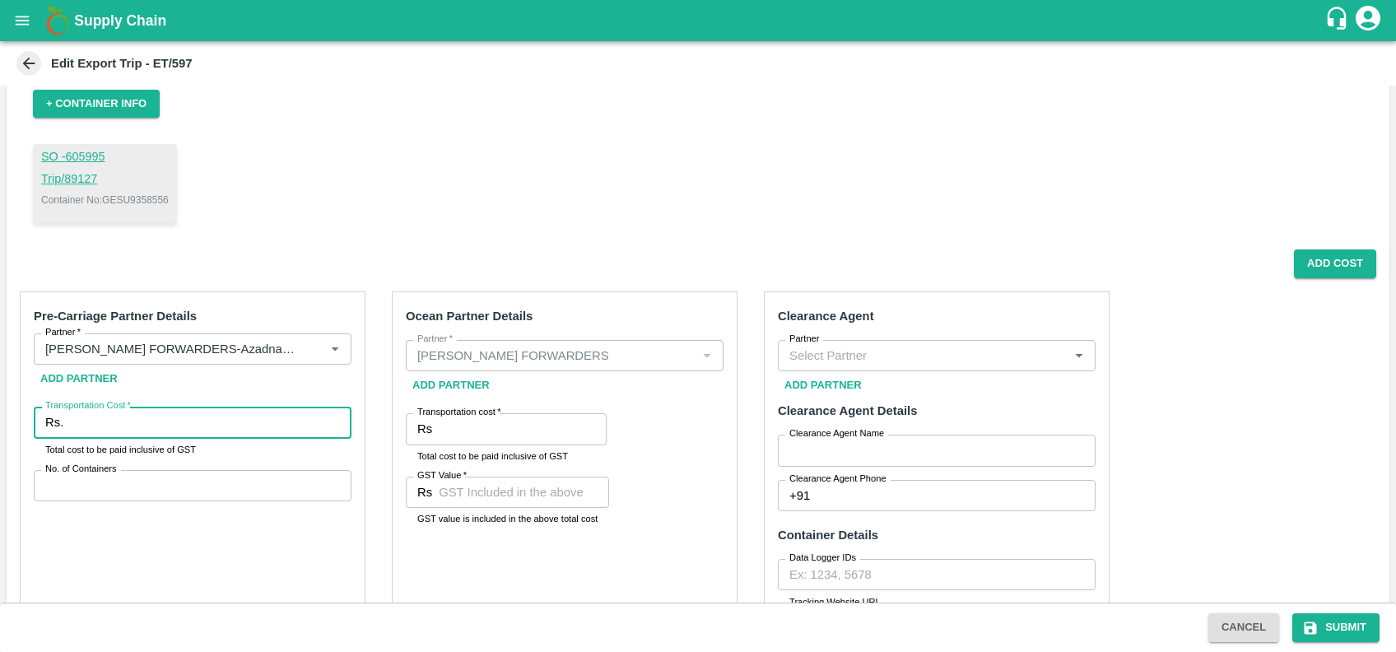
click at [140, 430] on input "Transportation Cost   *" at bounding box center [211, 422] width 282 height 31
type input "4"
type input "47090"
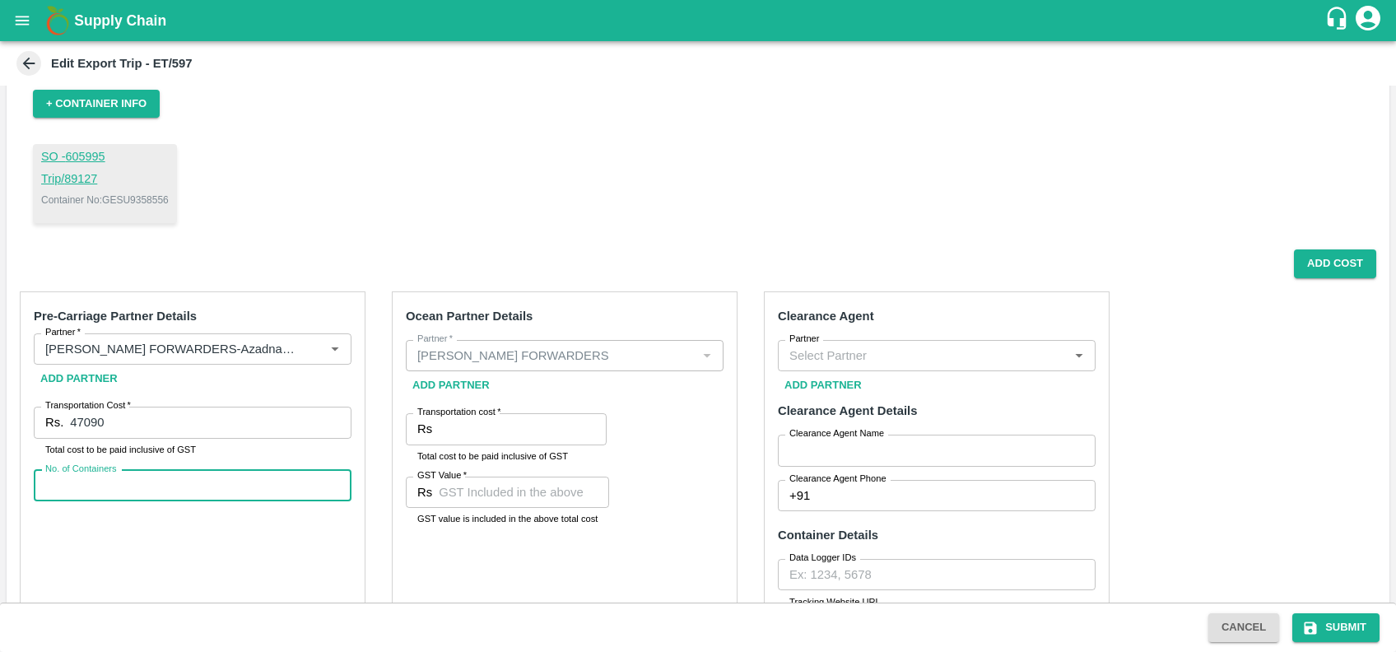
click at [128, 491] on input "No. of Containers" at bounding box center [193, 485] width 318 height 31
type input "1"
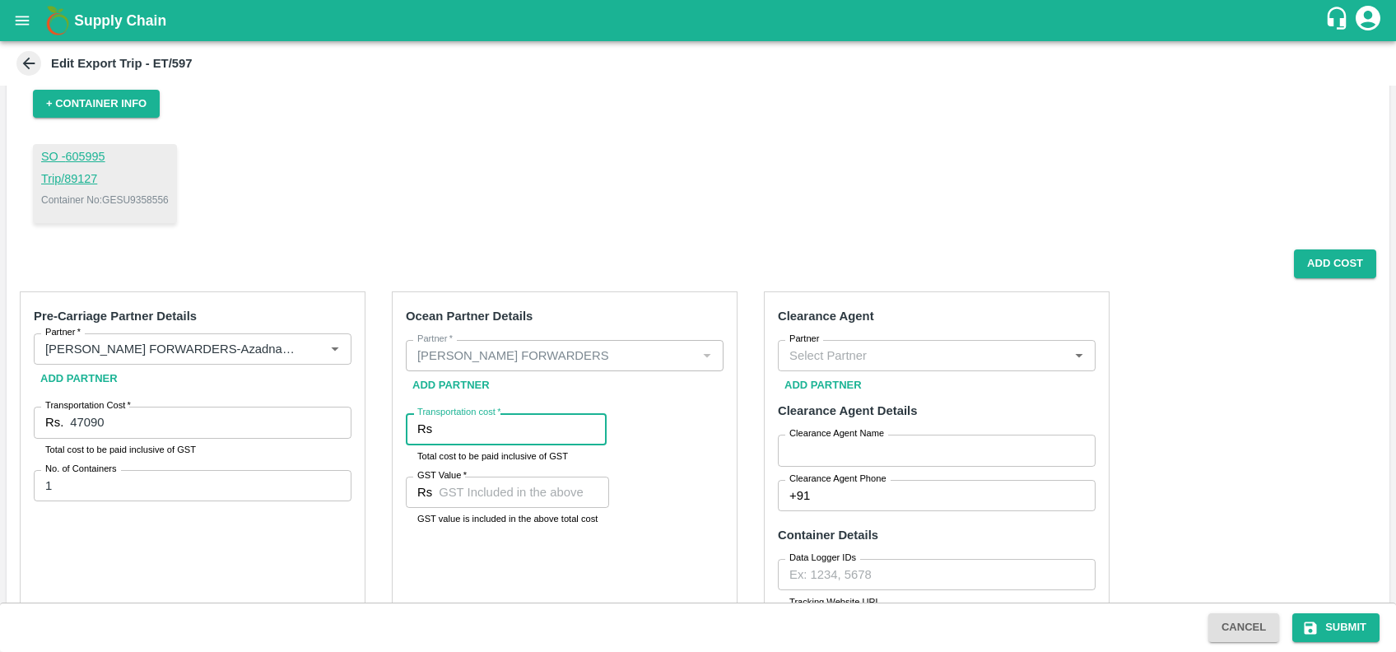
click at [469, 429] on input "Transportation cost   *" at bounding box center [523, 428] width 168 height 31
type input "153500"
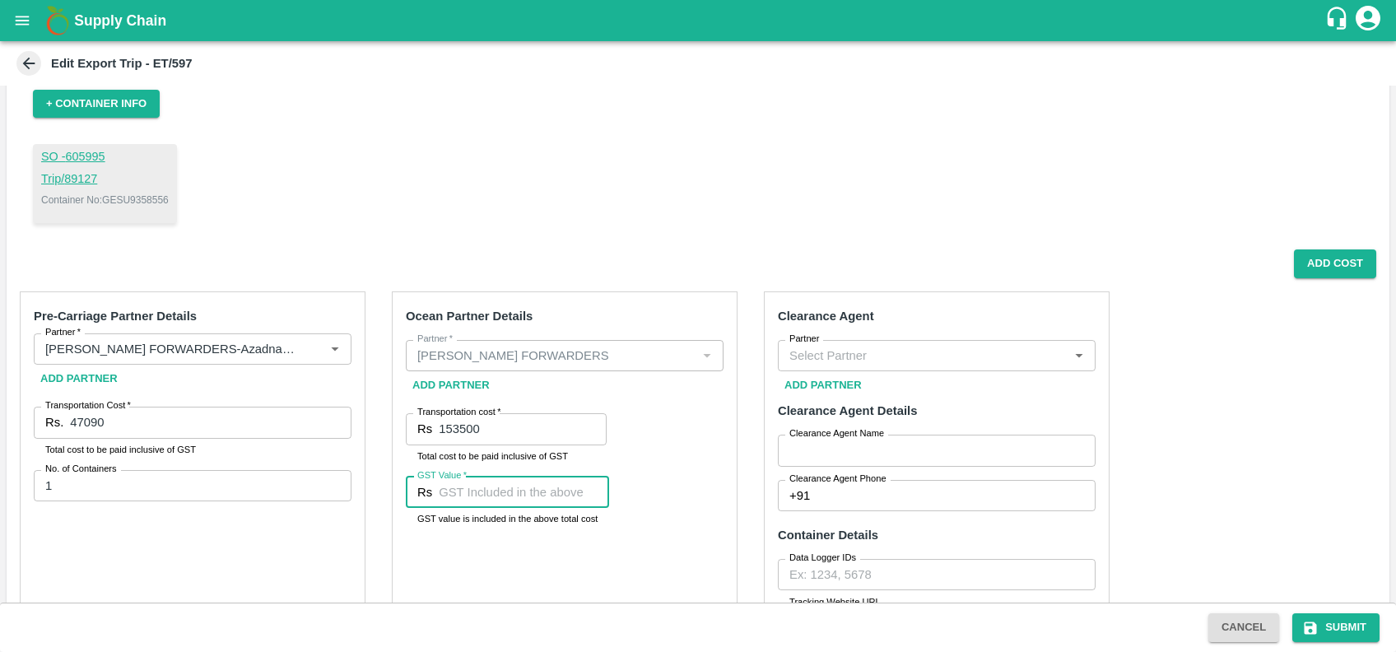
click at [484, 502] on input "GST Value   *" at bounding box center [524, 492] width 170 height 31
type input "28000"
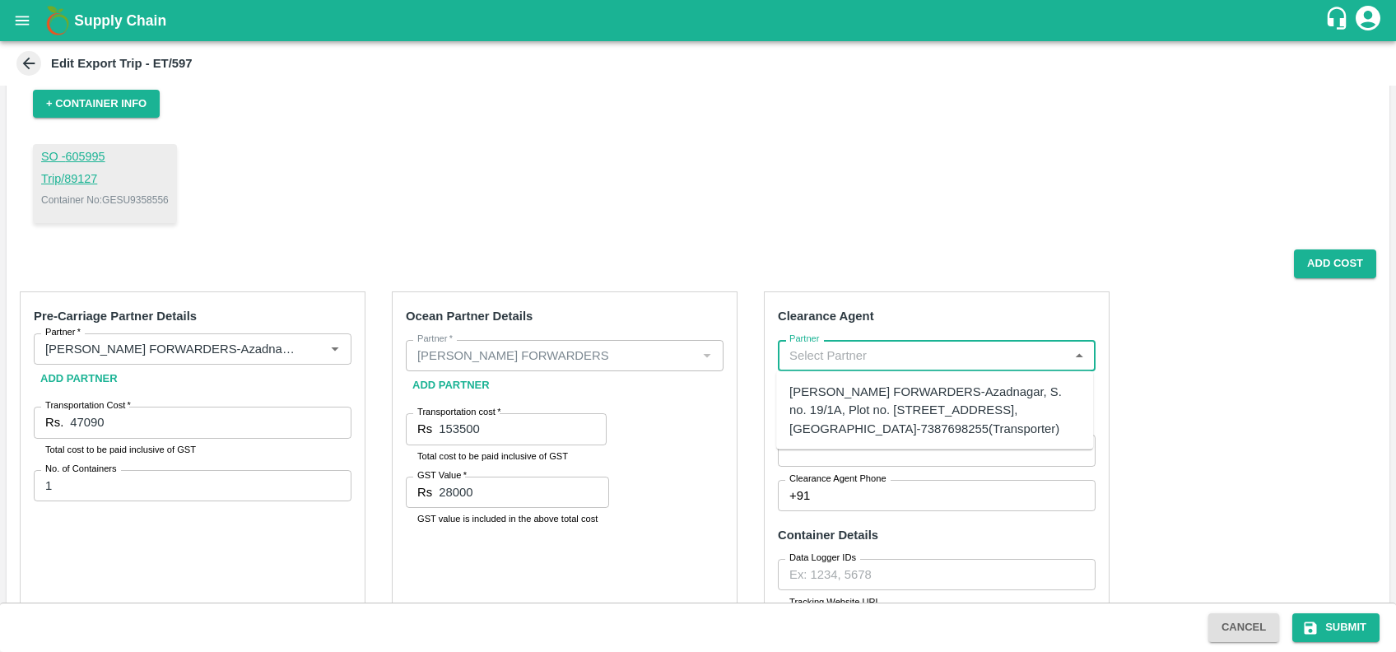
click at [823, 358] on input "Partner" at bounding box center [923, 355] width 281 height 21
click at [845, 411] on div "SHUBHAM FORWARDERS-Azadnagar, S. no. 19/1A, Plot no. 41, Mamurdi, Dehuroad, Pun…" at bounding box center [934, 410] width 291 height 55
type input "SHUBHAM FORWARDERS-Azadnagar, S. no. 19/1A, Plot no. 41, Mamurdi, Dehuroad, Pun…"
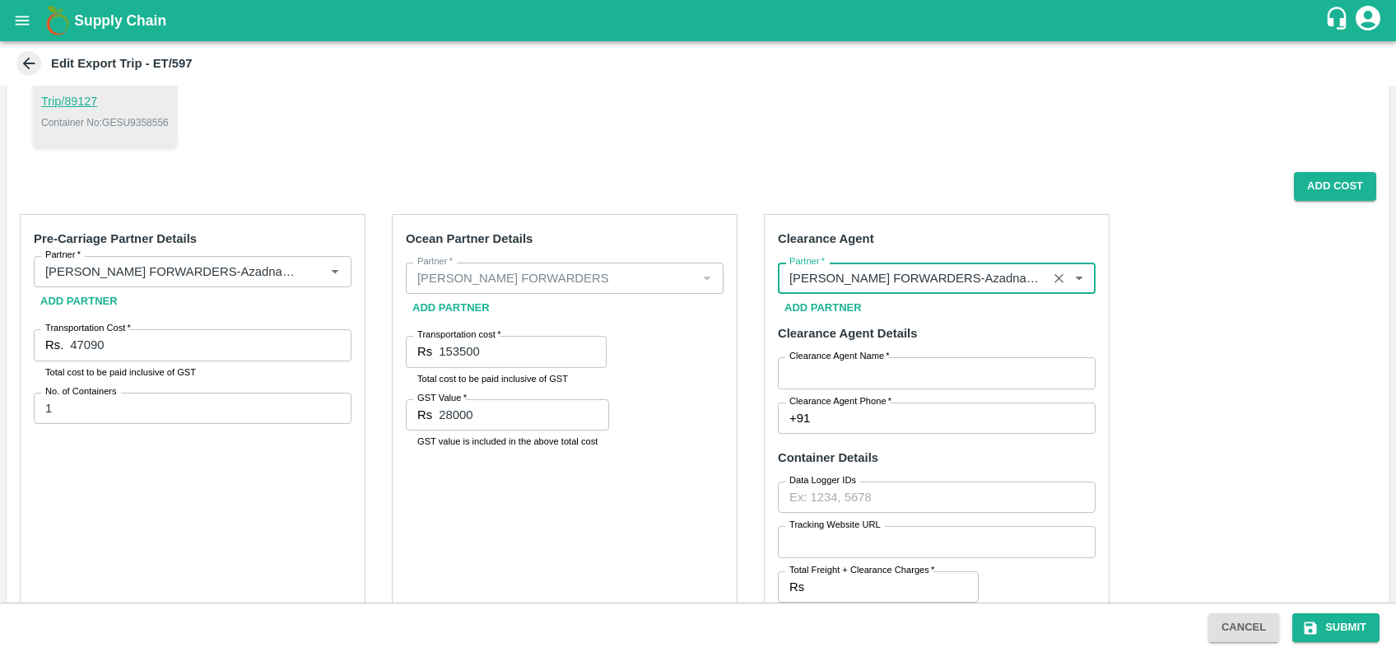
scroll to position [212, 0]
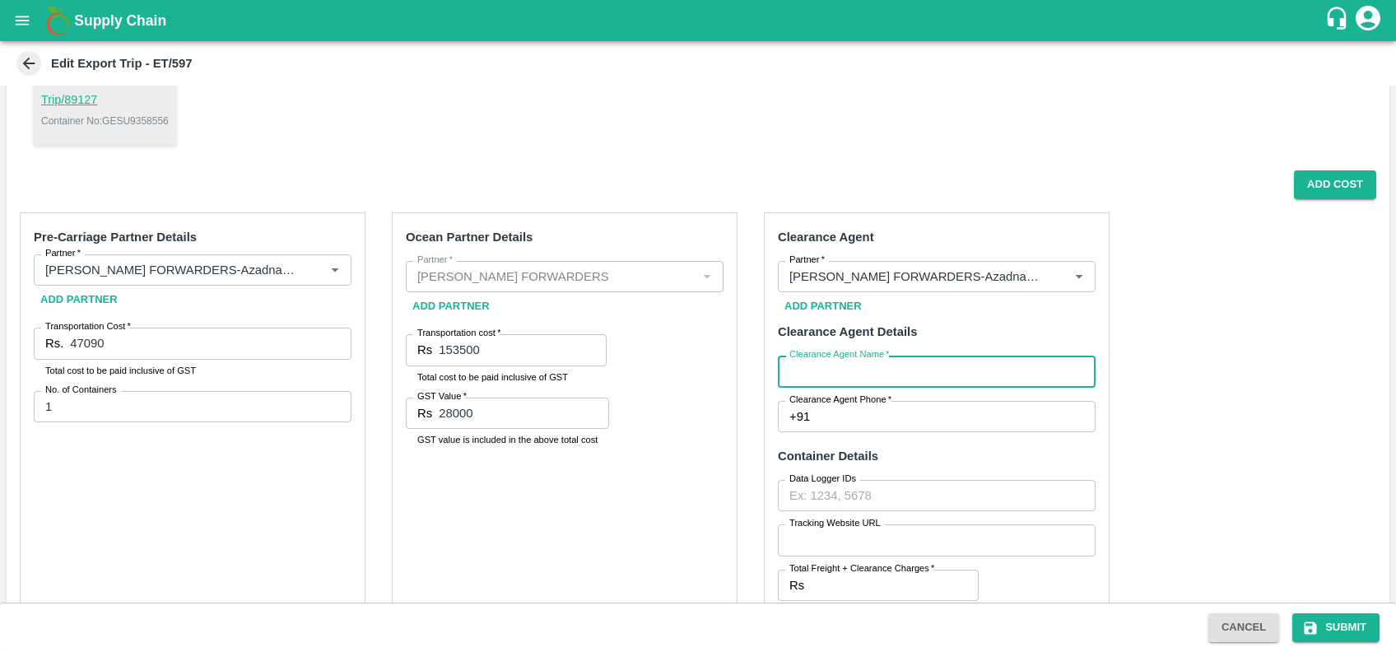
click at [831, 379] on input "Clearance Agent Name   *" at bounding box center [937, 371] width 318 height 31
type input "[PERSON_NAME]"
type input "7387698255"
type input "3500"
type input "770"
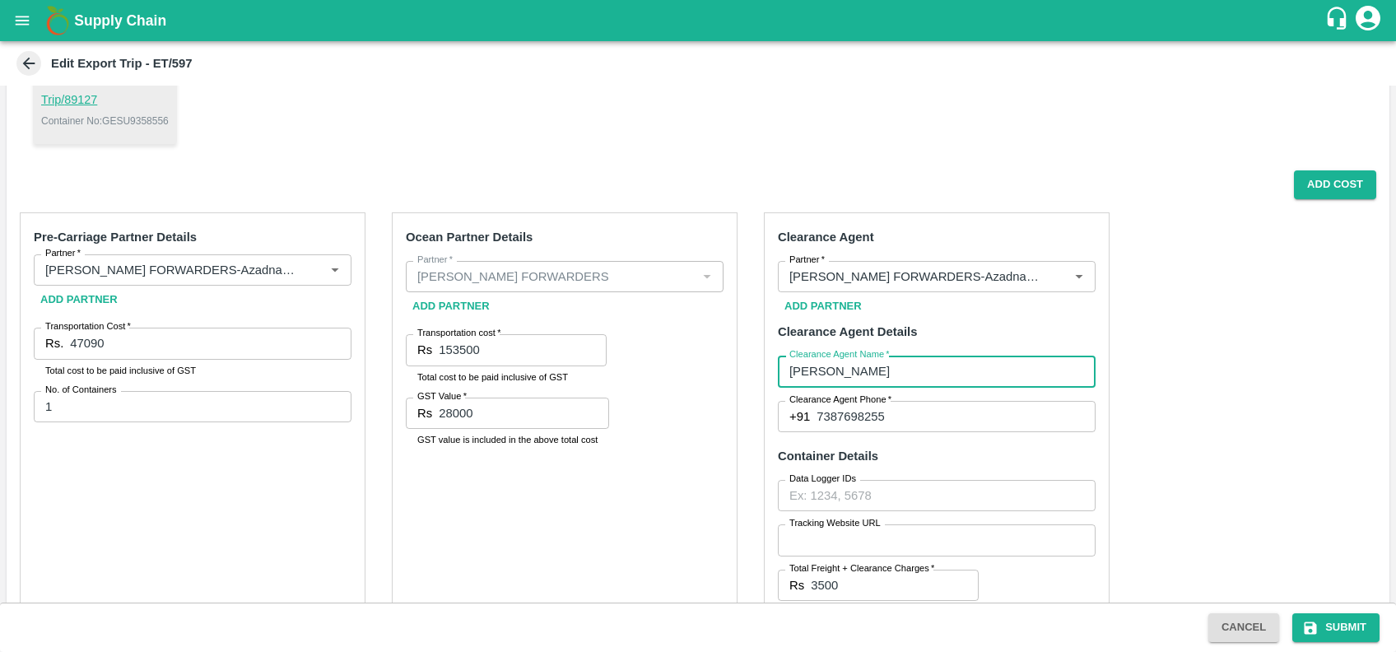
type input "1700"
type input "00"
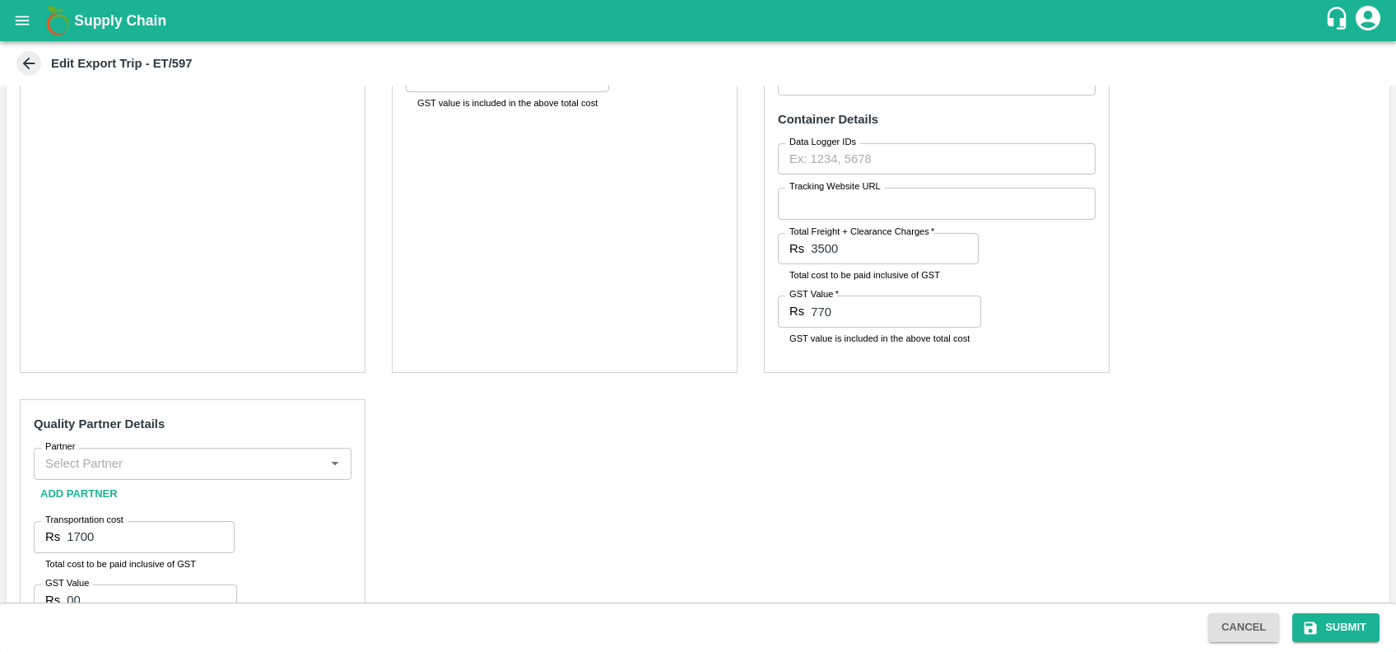
scroll to position [550, 0]
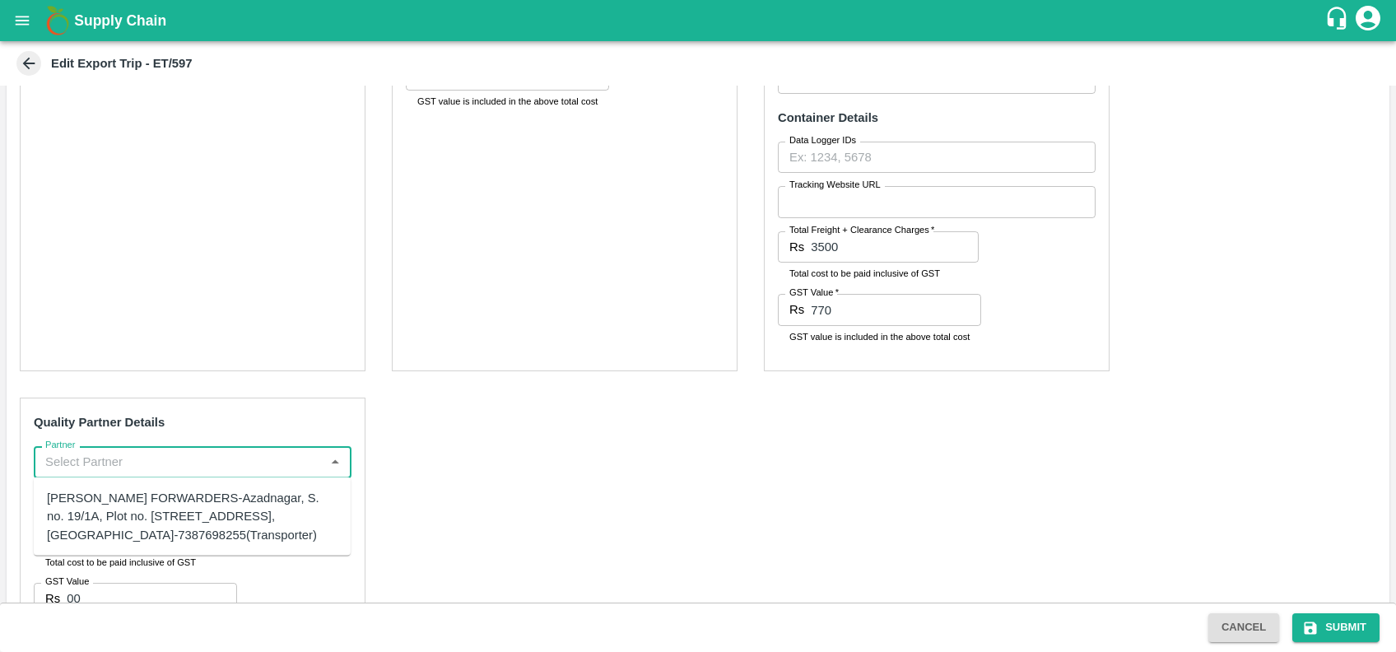
click at [119, 457] on input "Partner" at bounding box center [179, 461] width 281 height 21
click at [112, 522] on div "A2 ENTERPRISES-Plot No.[GEOGRAPHIC_DATA], [GEOGRAPHIC_DATA], [GEOGRAPHIC_DATA] …" at bounding box center [192, 525] width 291 height 73
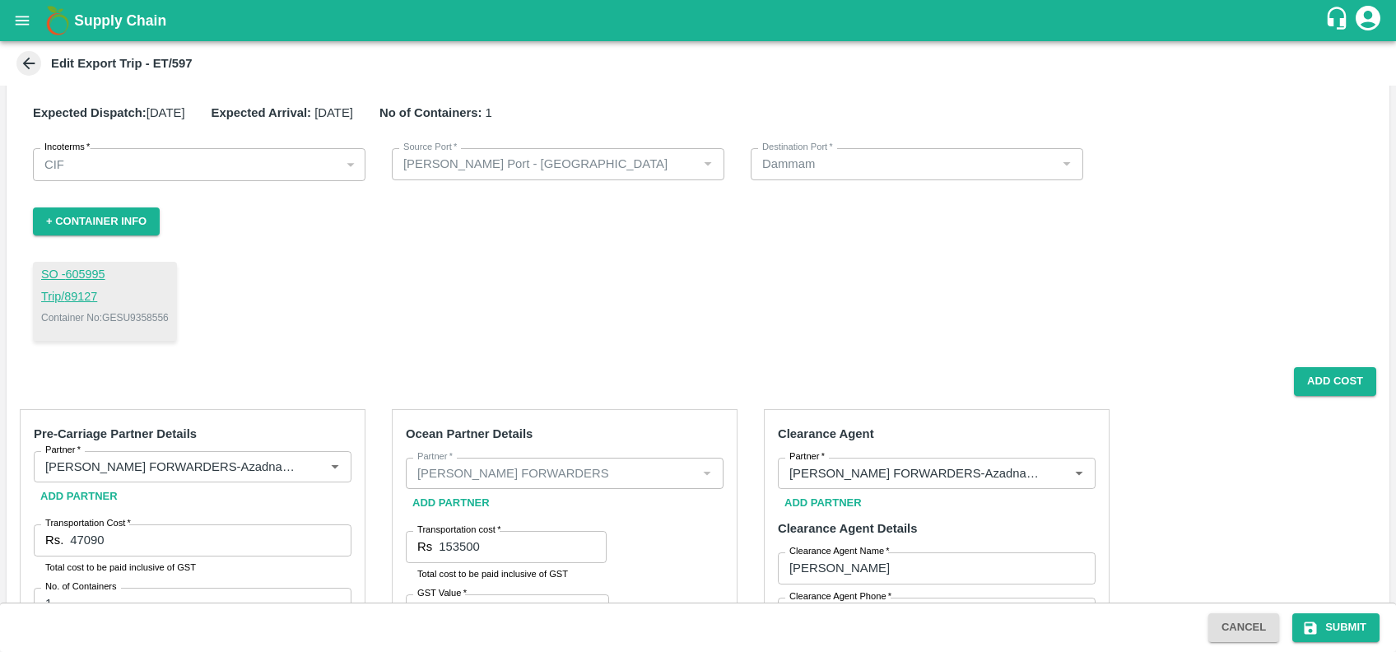
scroll to position [0, 0]
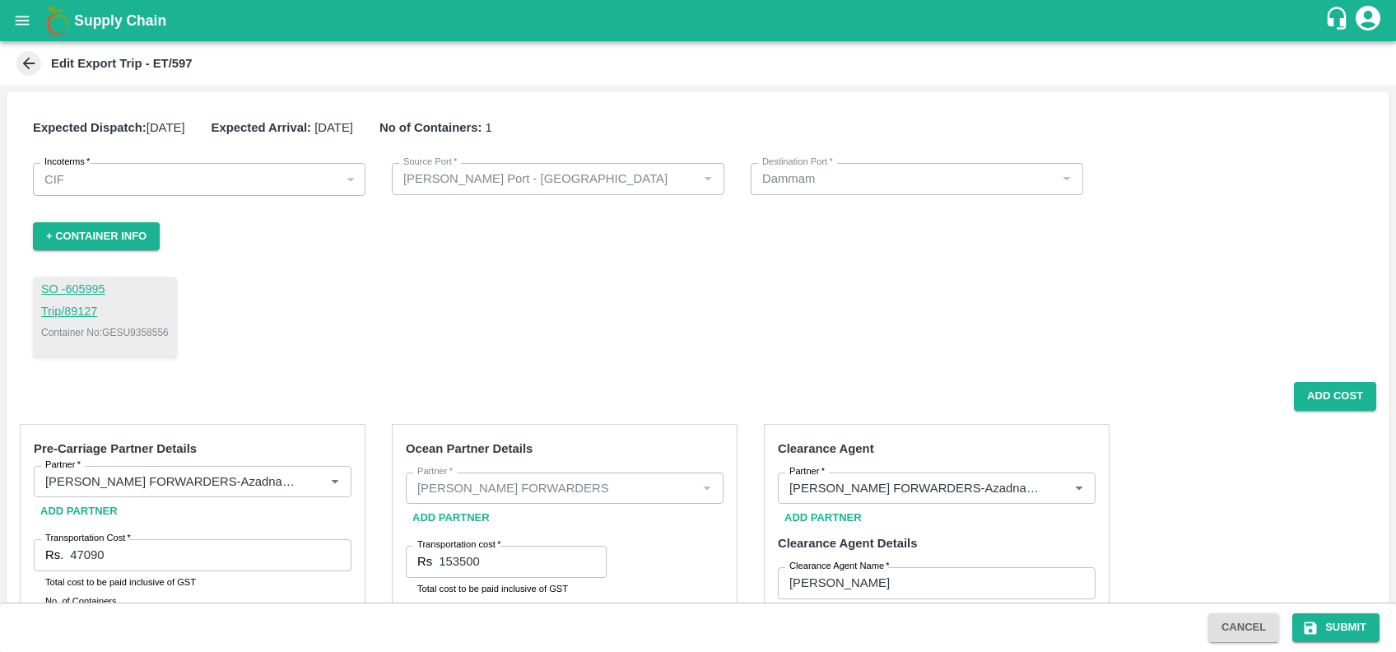
type input "A2 ENTERPRISES-Plot No.[GEOGRAPHIC_DATA], [GEOGRAPHIC_DATA], [GEOGRAPHIC_DATA] …"
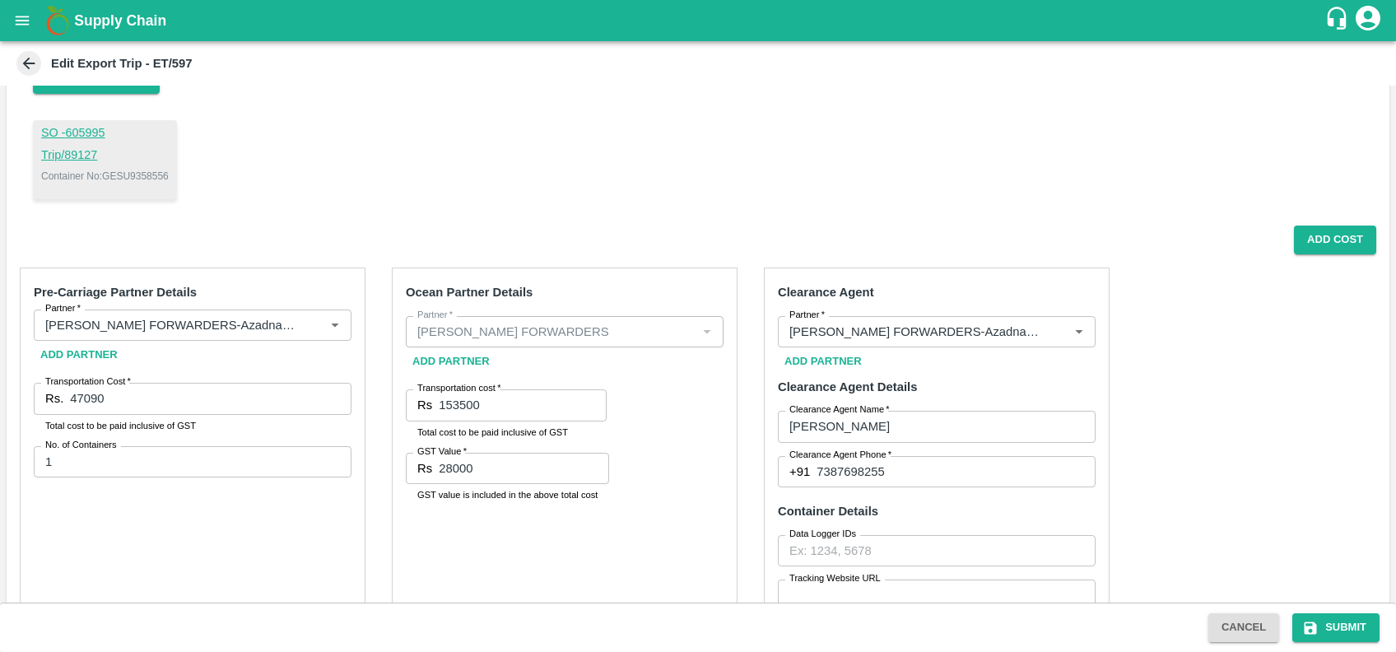
scroll to position [150, 0]
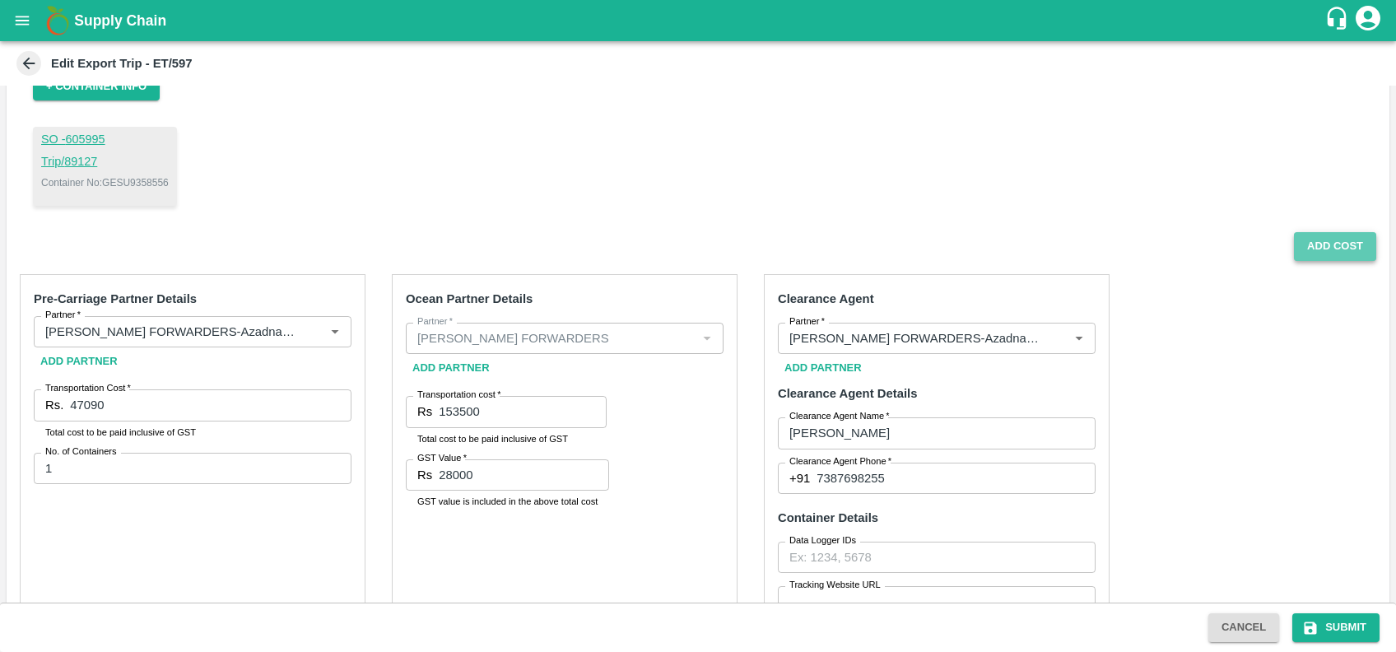
click at [1320, 248] on button "Add Cost" at bounding box center [1335, 246] width 82 height 29
radio input "true"
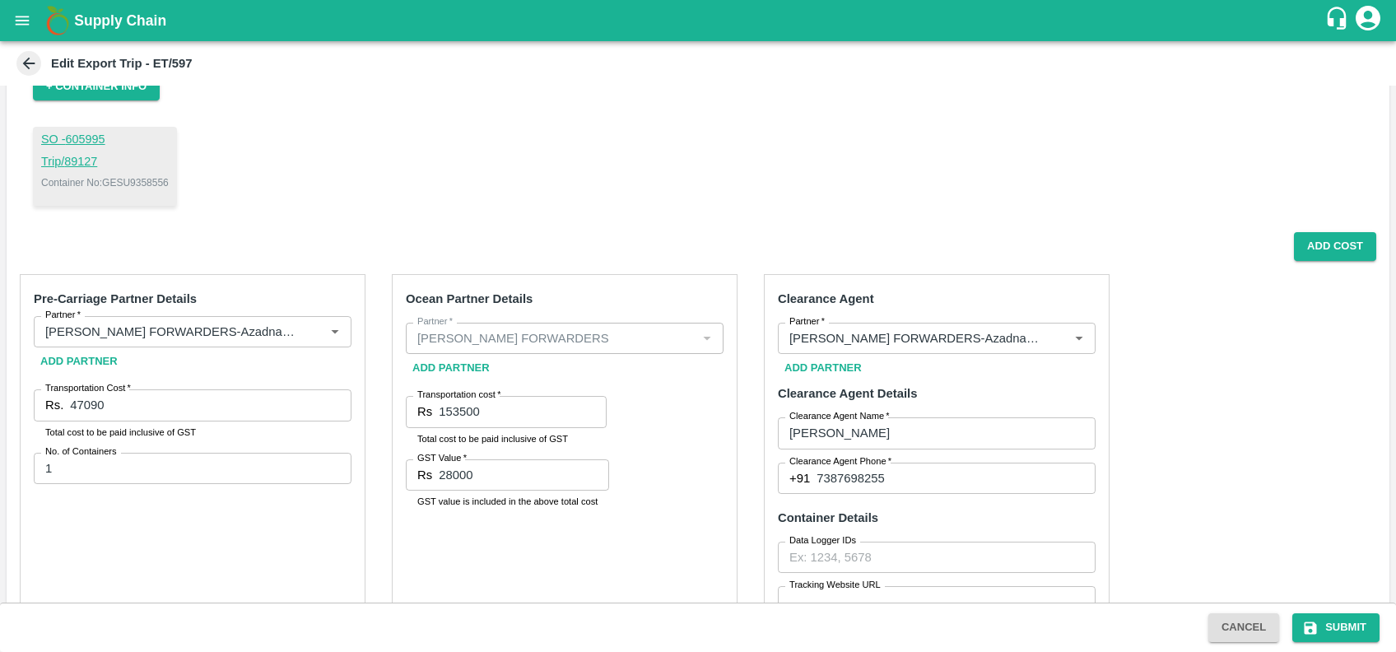
scroll to position [654, 0]
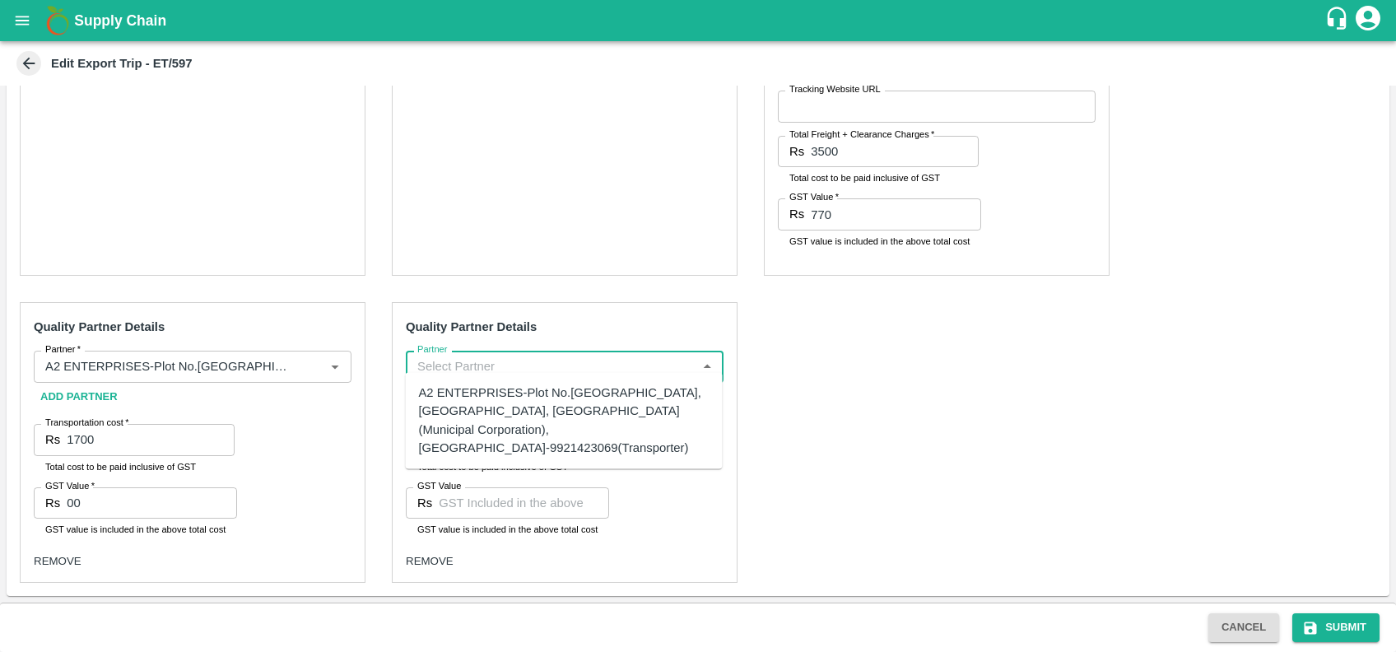
click at [482, 356] on input "Partner" at bounding box center [551, 366] width 281 height 21
click at [490, 376] on ul "GULFTIC TESTING AND INSPECTION SERVICES PRIVATE LIMITED-Plot no 39/3, Office no…" at bounding box center [563, 411] width 317 height 78
click at [524, 421] on div "GULFTIC TESTING AND INSPECTION SERVICES PRIVATE LIMITED-Plot no 39/3, Office no…" at bounding box center [563, 411] width 291 height 55
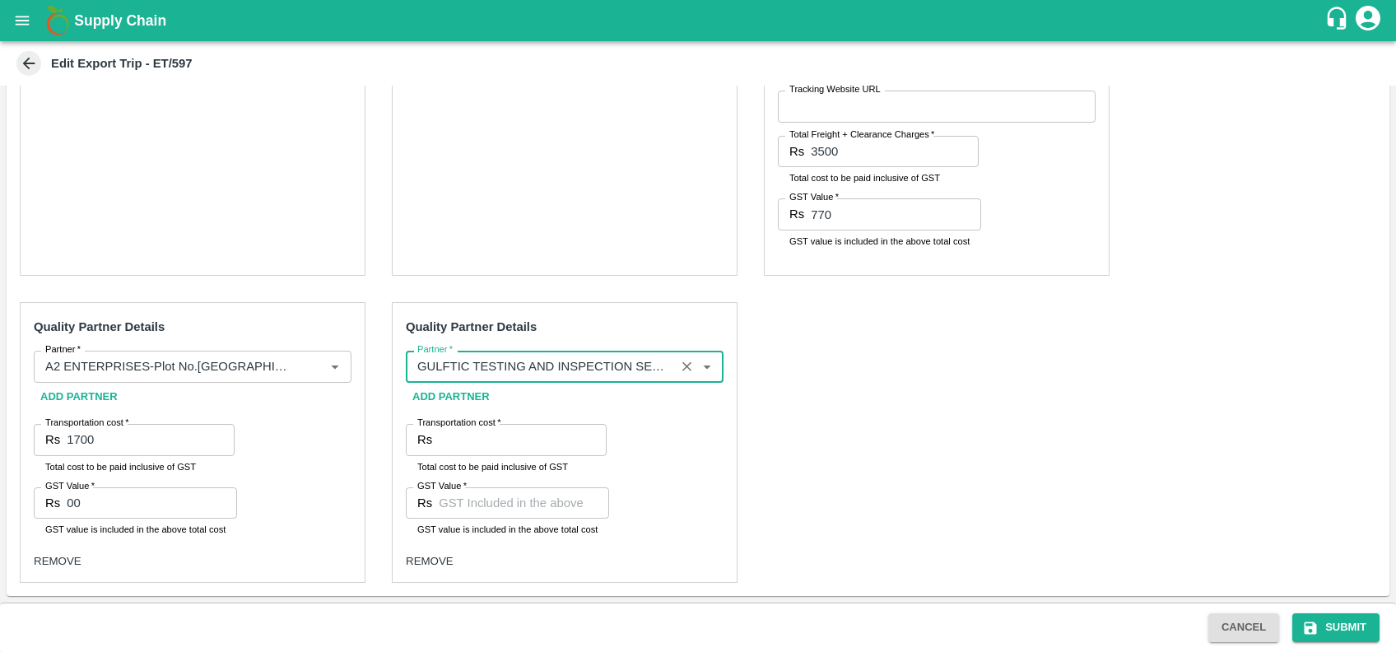
type input "GULFTIC TESTING AND INSPECTION SERVICES PRIVATE LIMITED-Plot no 39/3, Office no…"
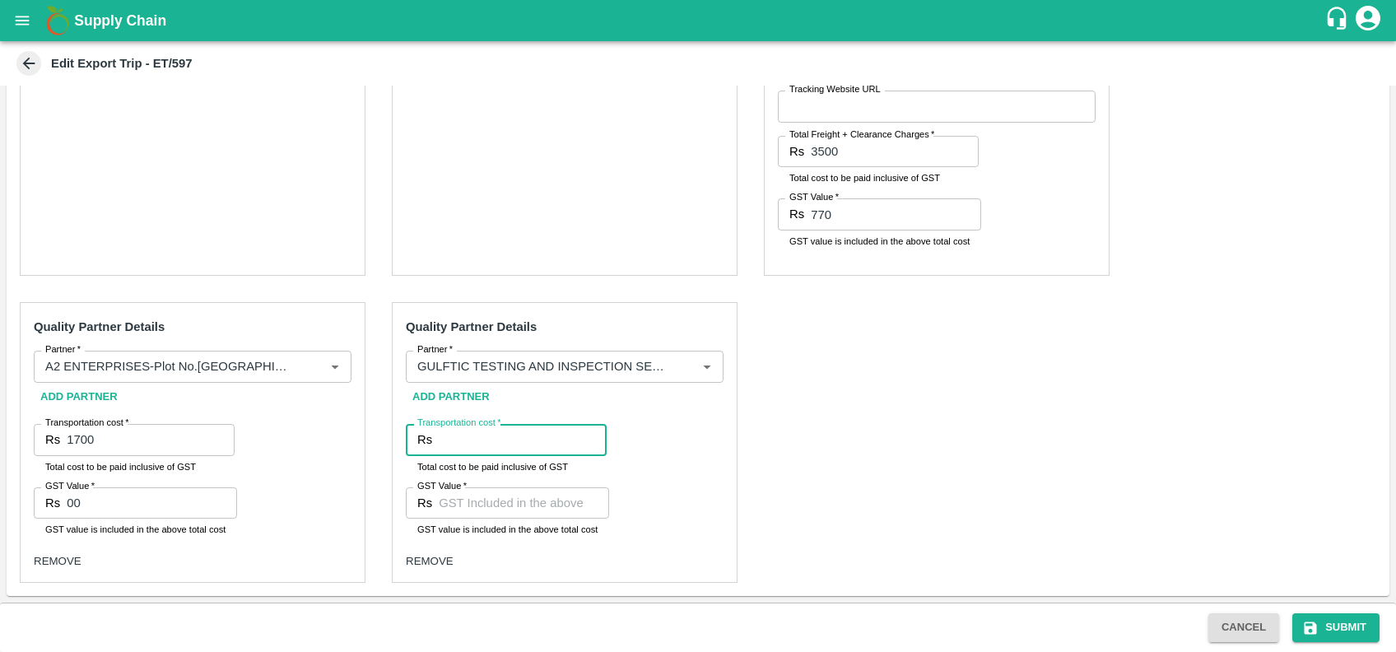
click at [518, 426] on input "Transportation cost   *" at bounding box center [523, 439] width 168 height 31
type input "45000"
click at [514, 493] on input "GST Value   *" at bounding box center [524, 502] width 170 height 31
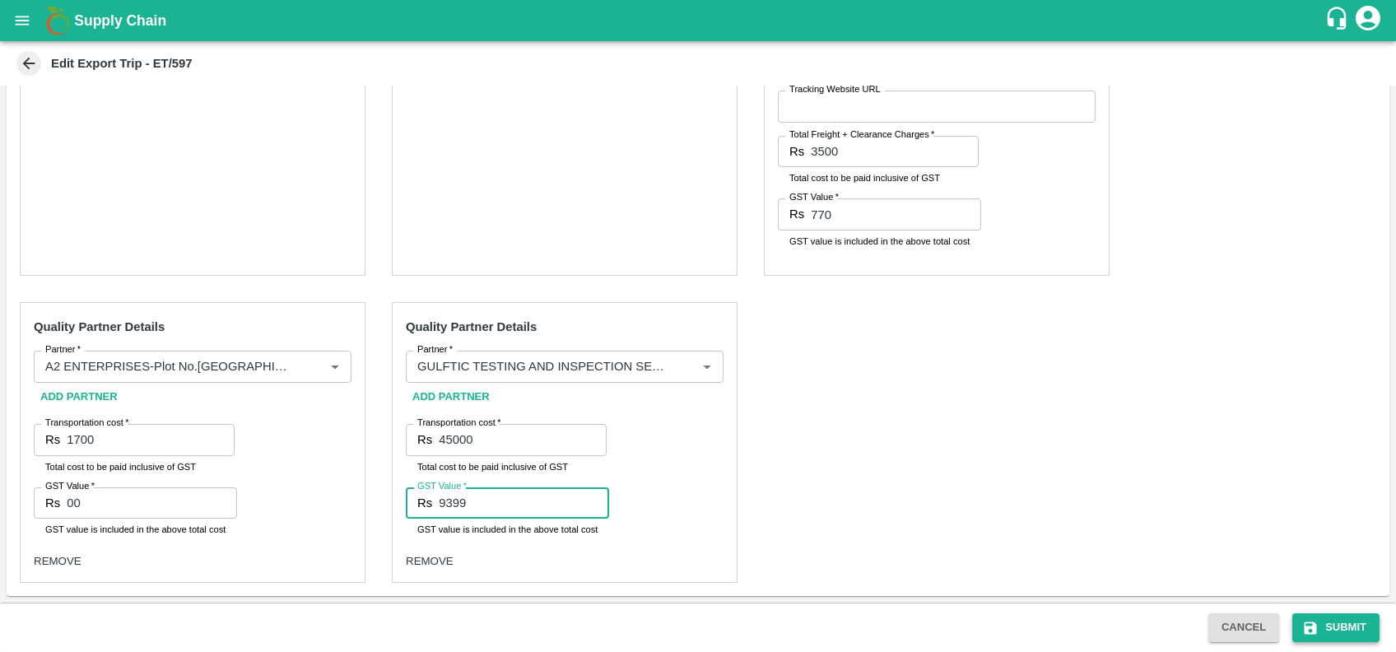
type input "9399"
click at [1347, 623] on button "Submit" at bounding box center [1335, 627] width 87 height 29
